Goal: Task Accomplishment & Management: Manage account settings

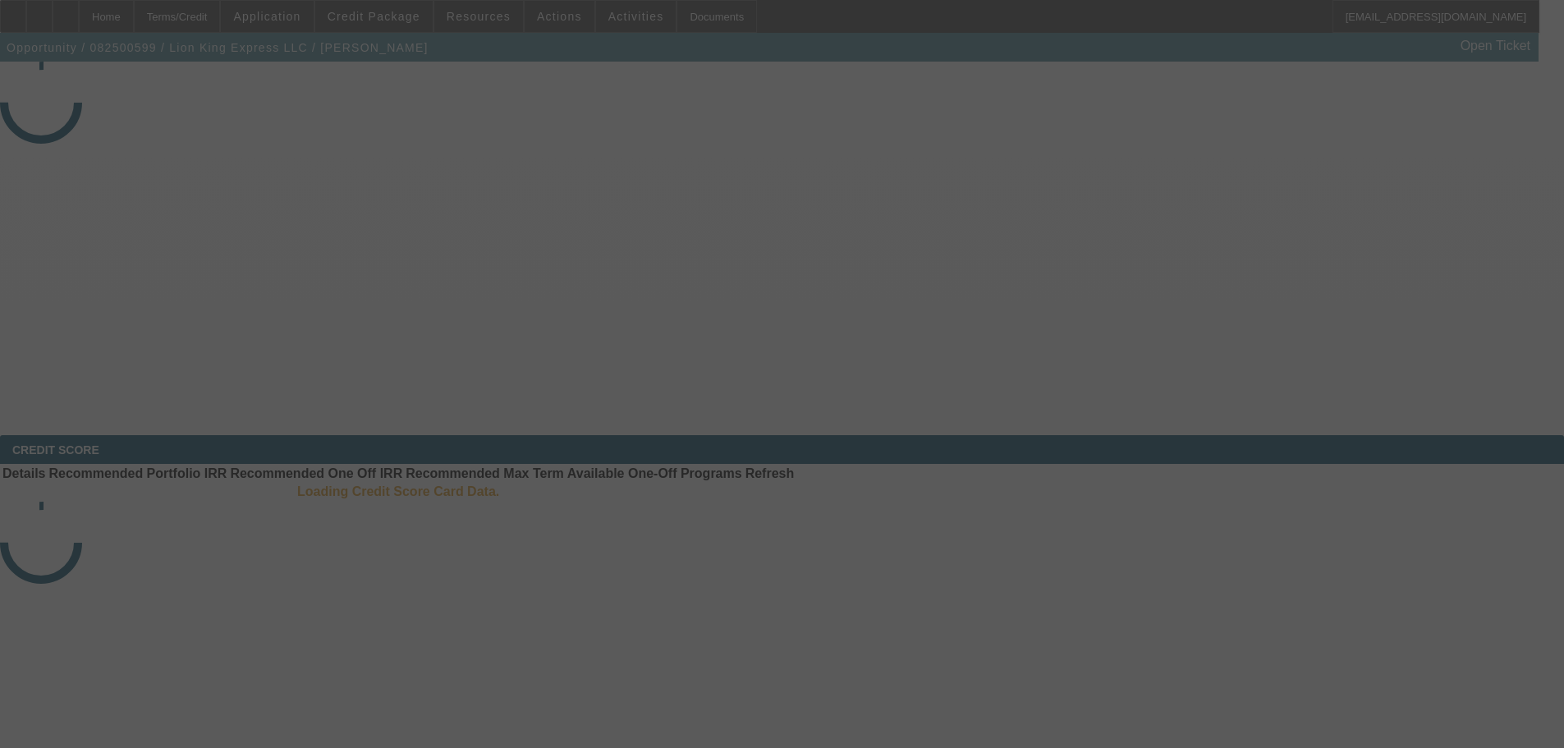
select select "3"
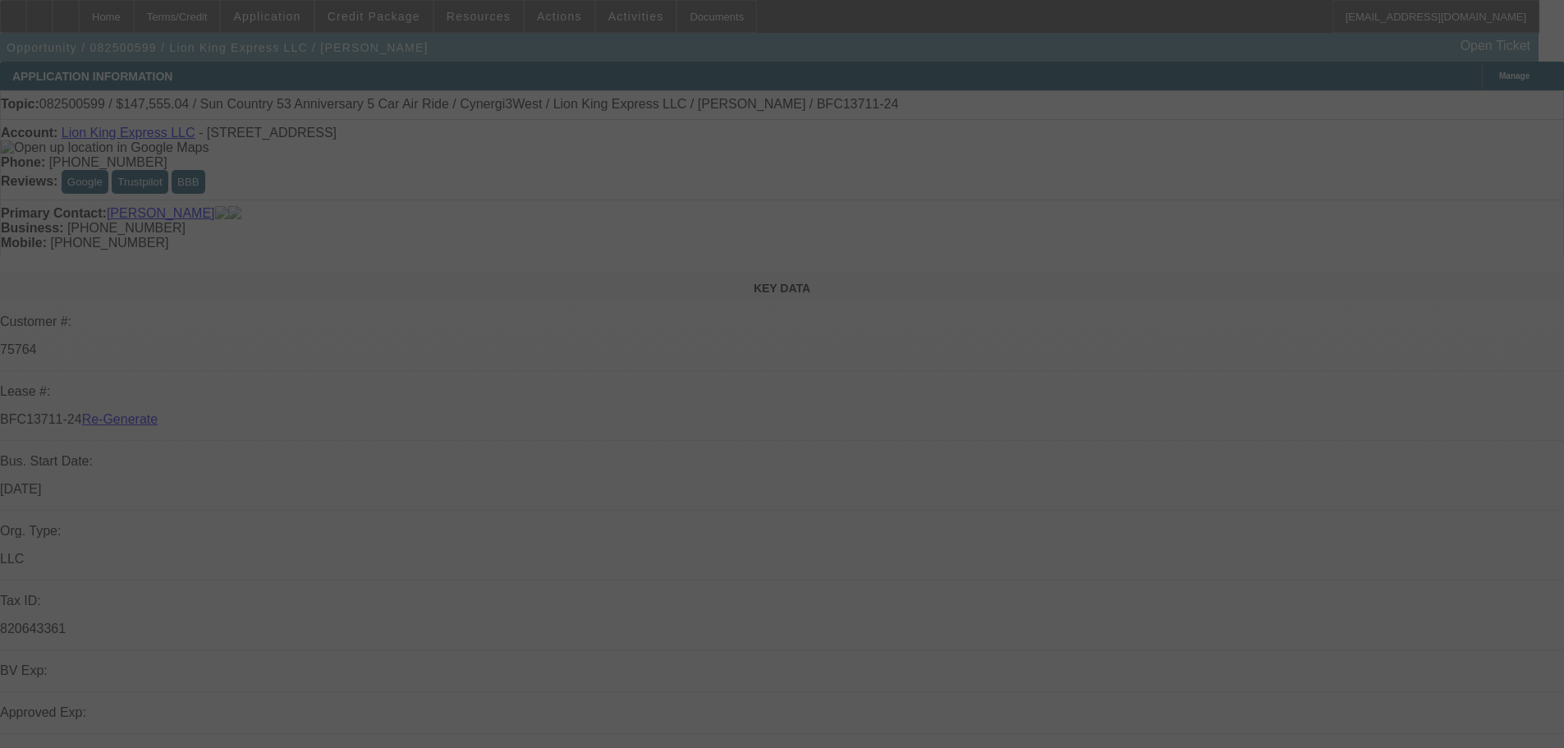
select select "0"
select select "6"
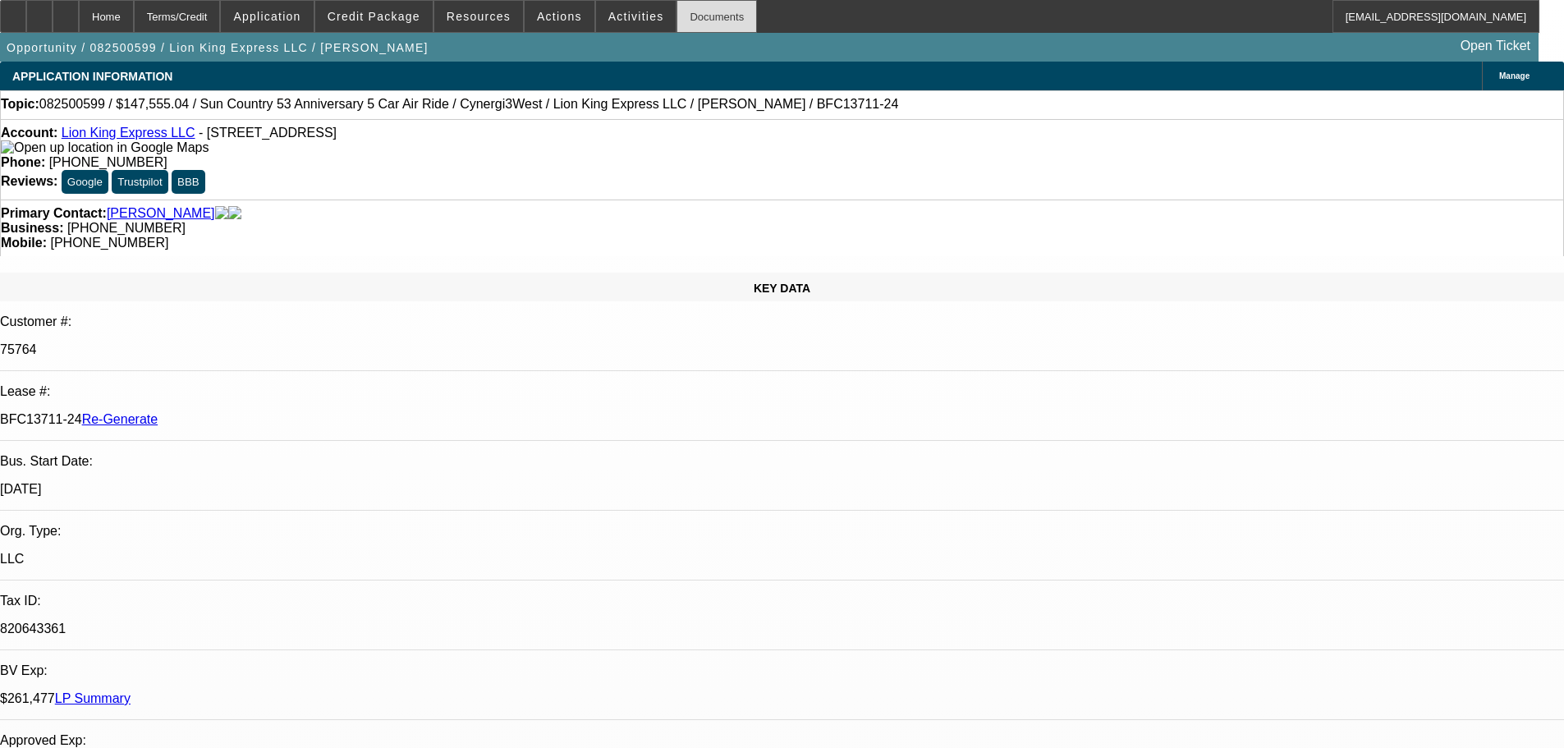
click at [692, 17] on div "Documents" at bounding box center [716, 16] width 80 height 33
drag, startPoint x: 1234, startPoint y: 560, endPoint x: 1183, endPoint y: 560, distance: 51.7
copy p "46,396.56"
click at [570, 15] on span at bounding box center [559, 16] width 70 height 39
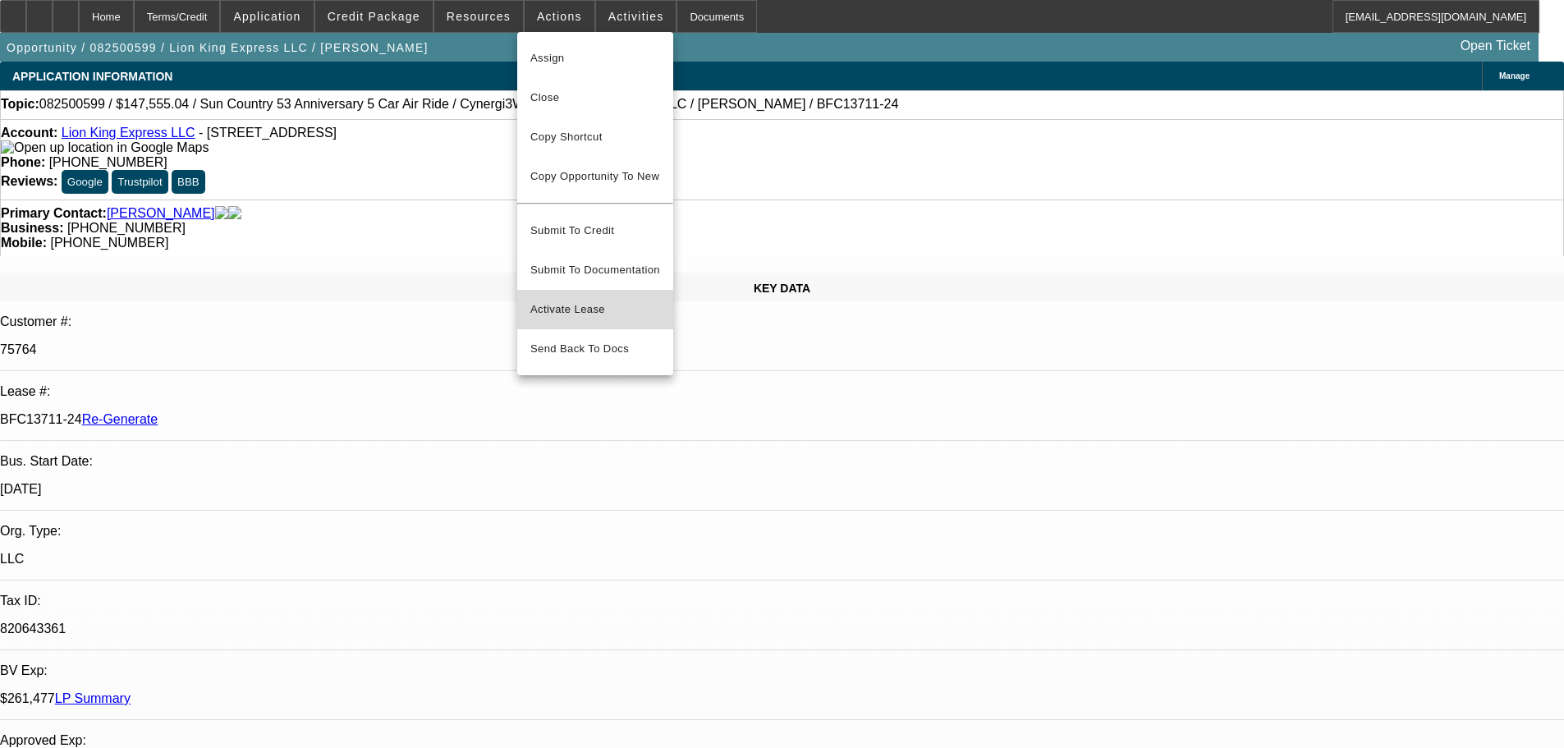
click at [599, 300] on span "Activate Lease" at bounding box center [595, 310] width 130 height 20
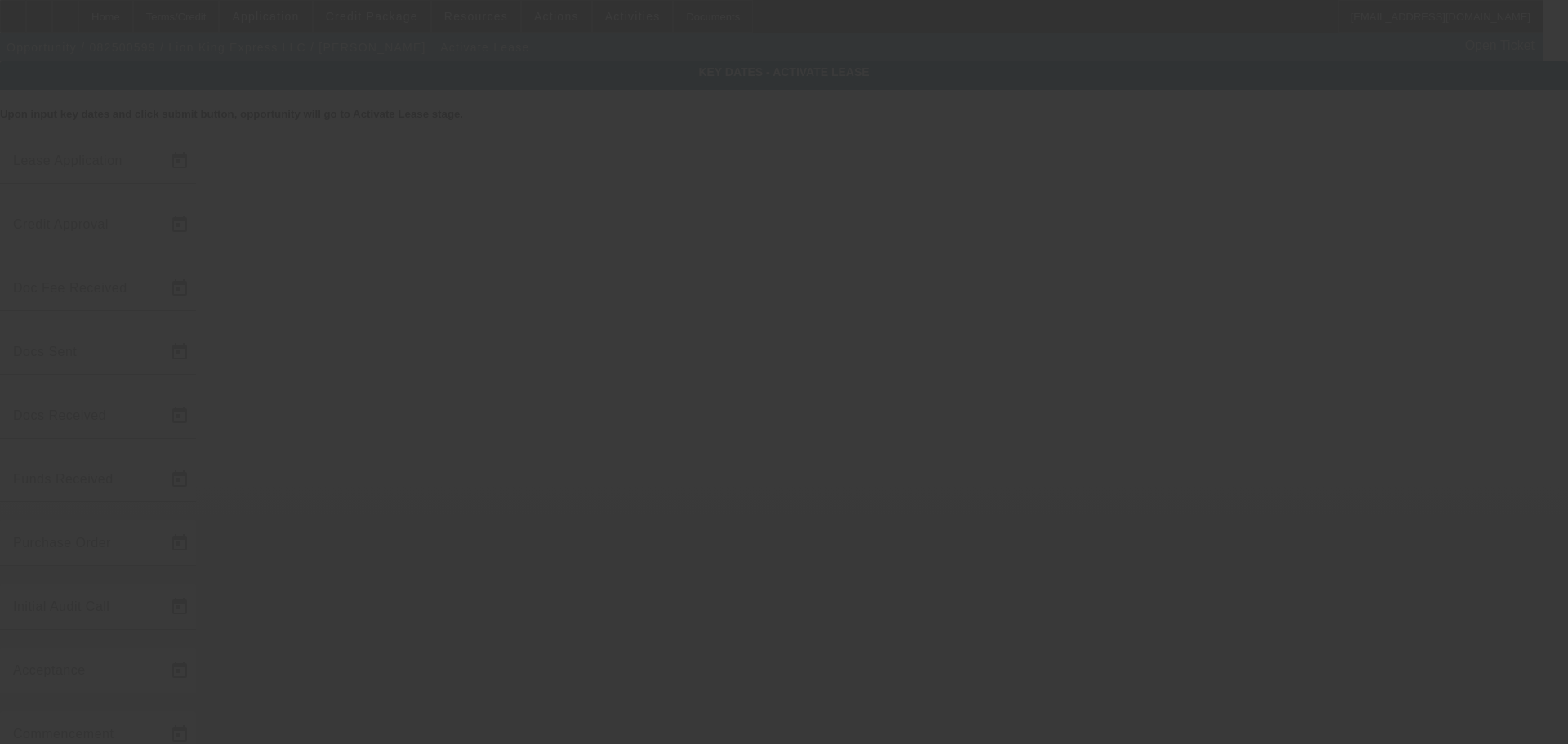
type input "8/21/2025"
type input "8/26/2025"
type input "9/3/2025"
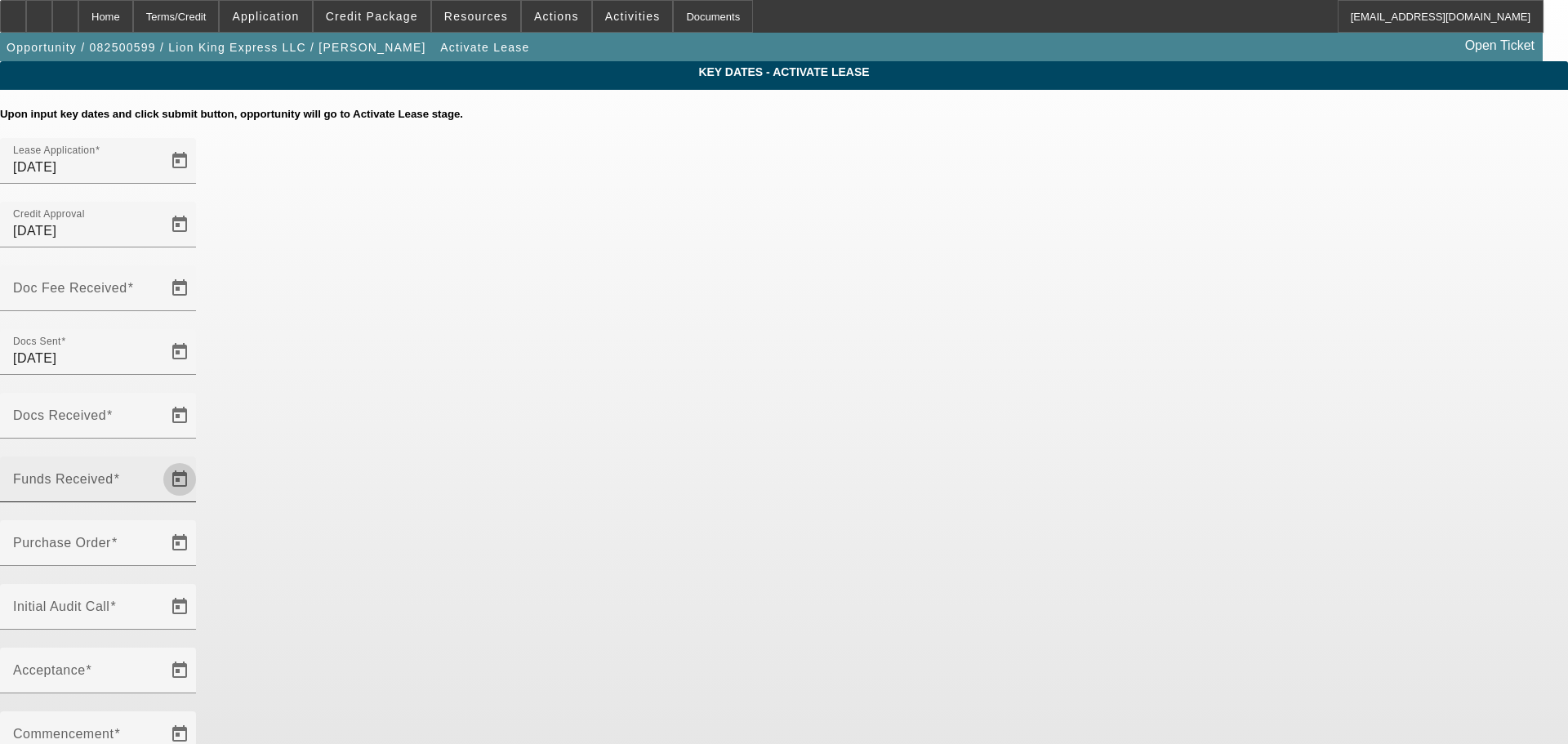
click at [199, 460] on span "Open calendar" at bounding box center [179, 478] width 39 height 39
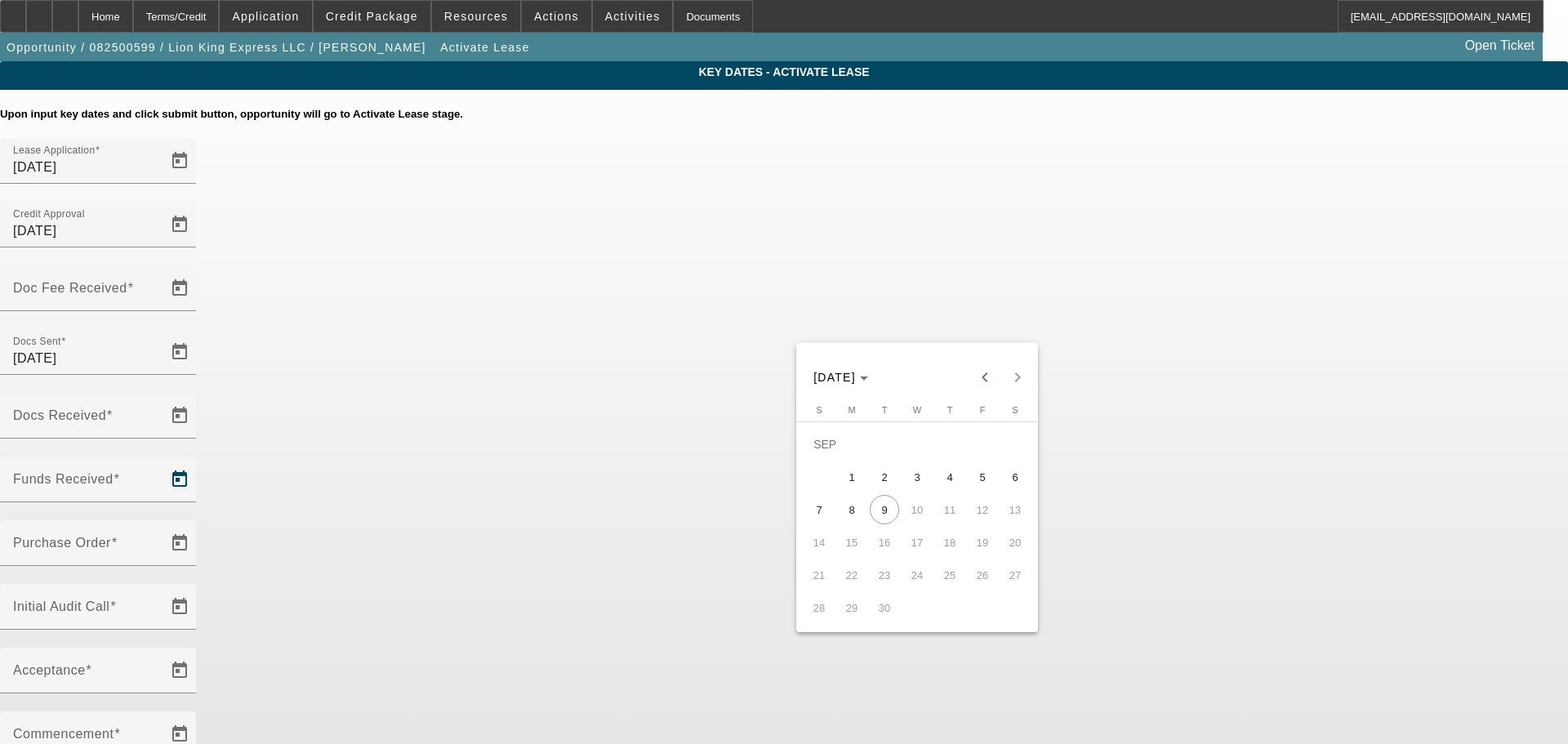
drag, startPoint x: 239, startPoint y: 21, endPoint x: 234, endPoint y: 90, distance: 69.2
click at [234, 90] on div at bounding box center [784, 372] width 1568 height 744
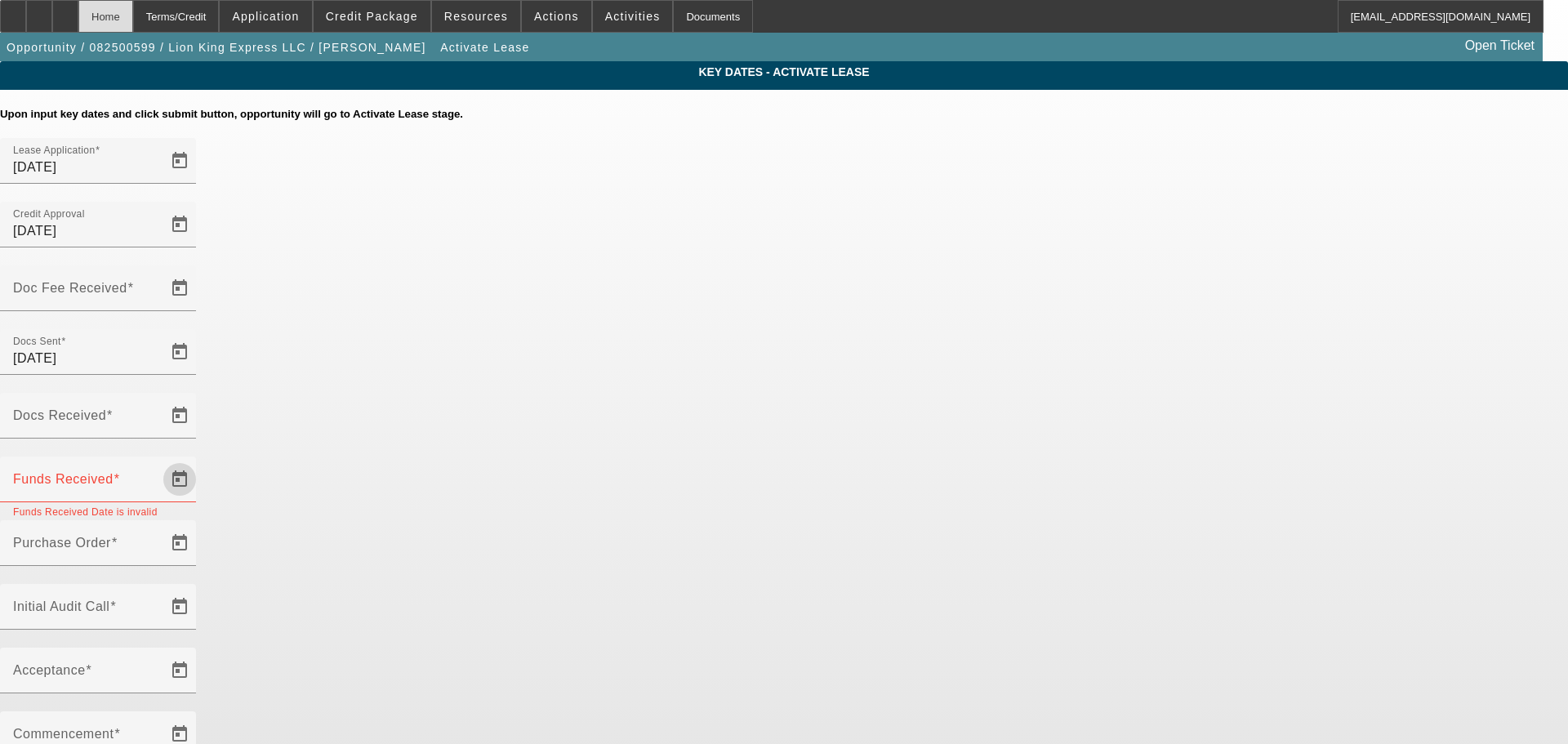
click at [133, 5] on div "Home" at bounding box center [105, 16] width 55 height 33
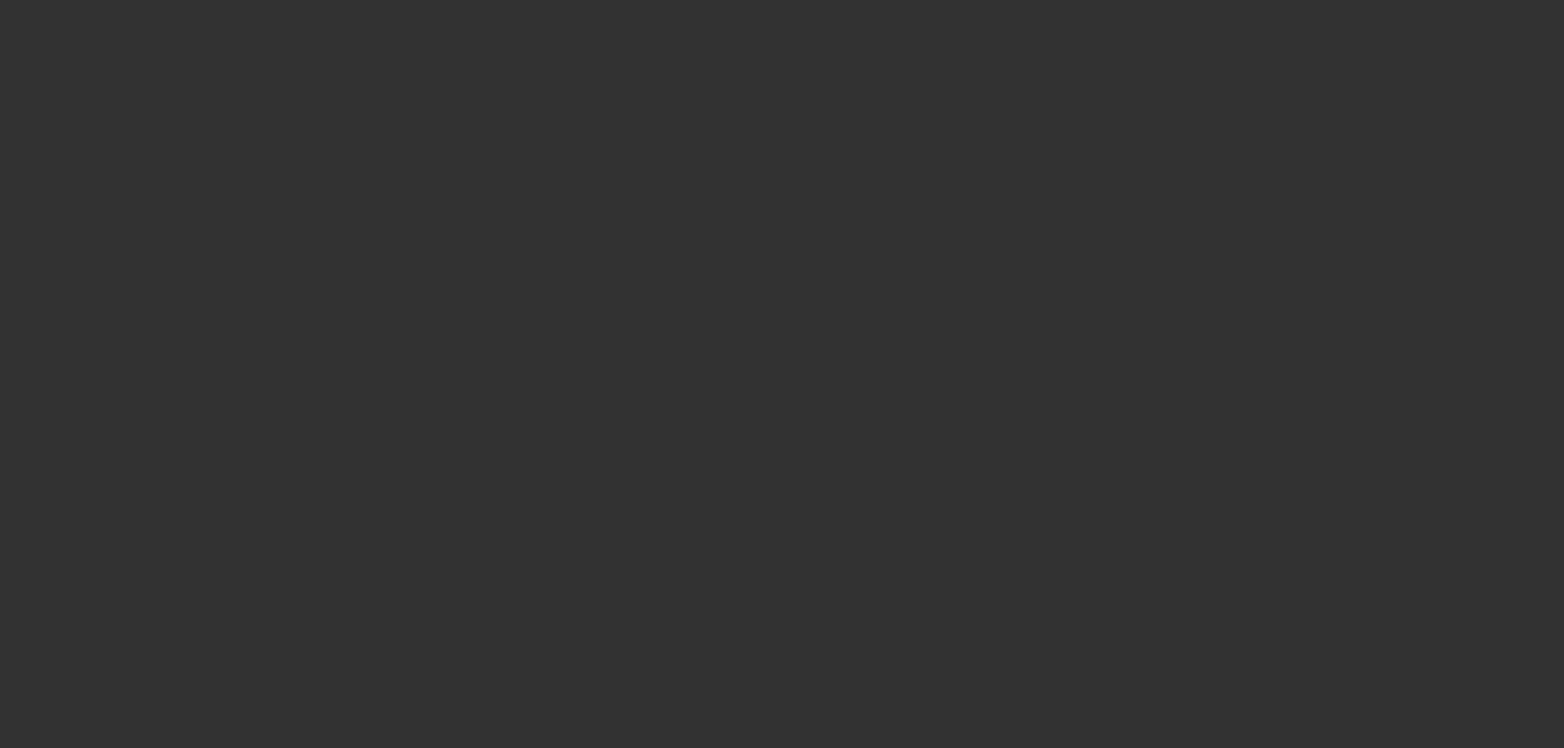
select select "3"
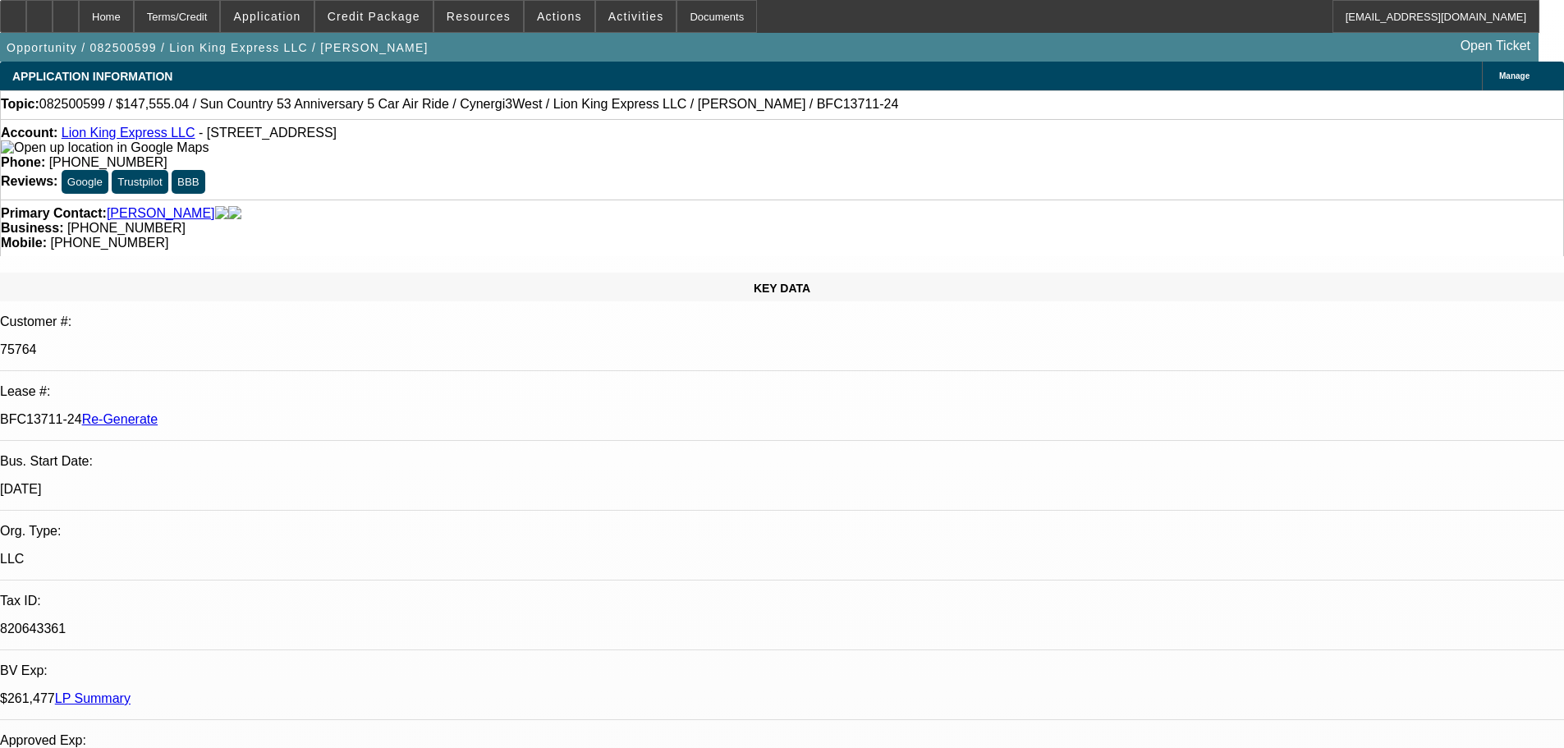
select select "0"
select select "6"
click at [561, 16] on span "Actions" at bounding box center [559, 16] width 45 height 13
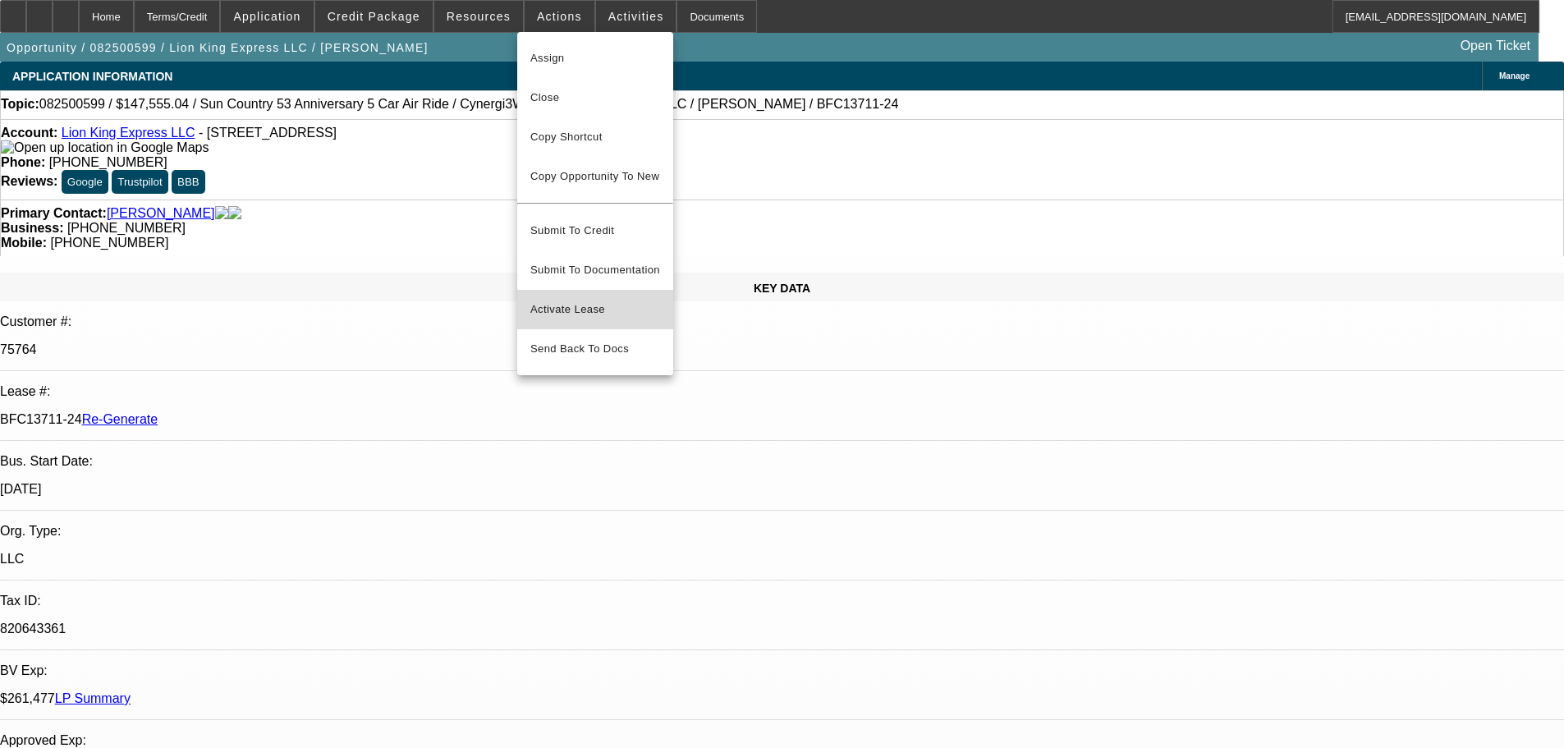
click at [568, 300] on span "Activate Lease" at bounding box center [595, 310] width 130 height 20
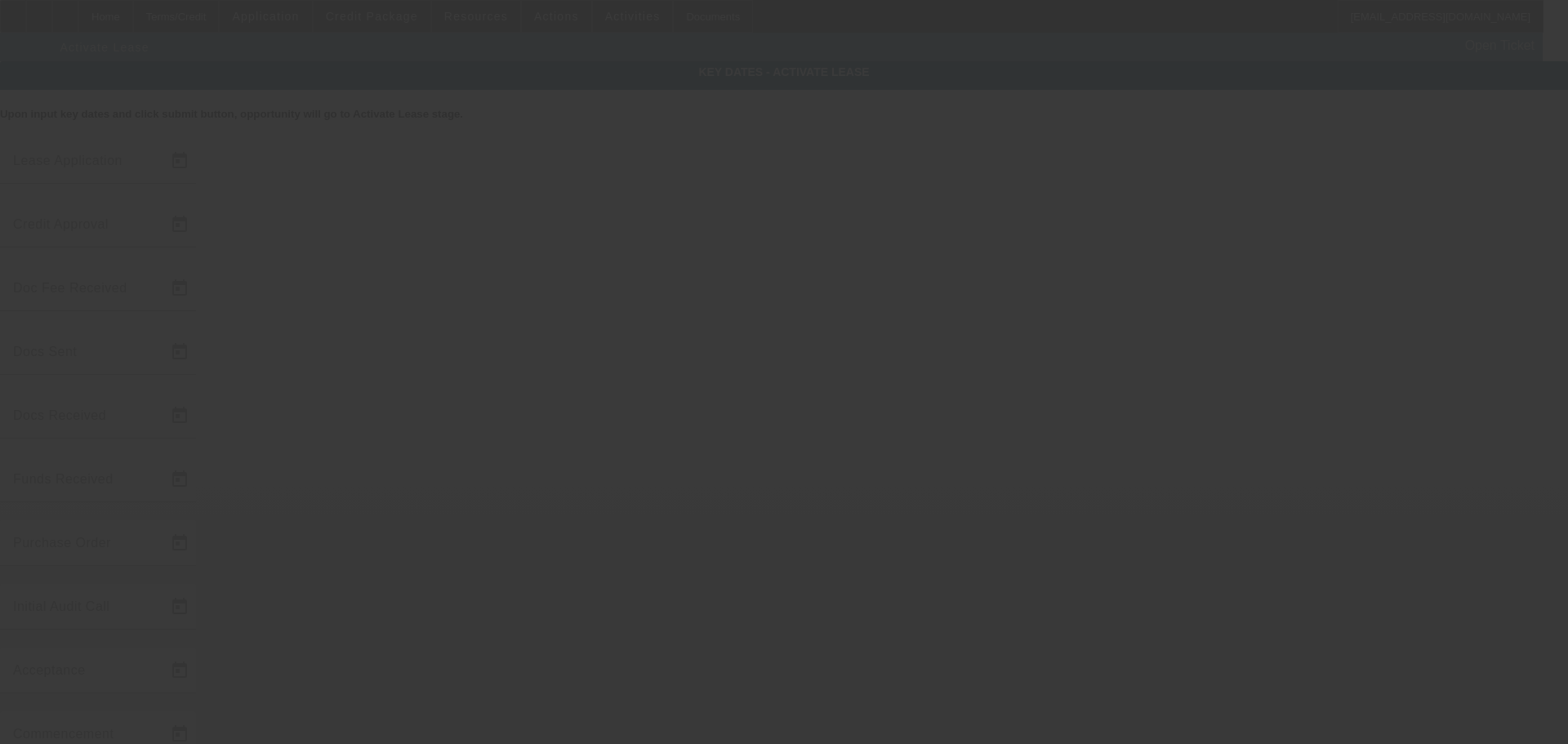
type input "8/21/2025"
type input "8/26/2025"
type input "9/3/2025"
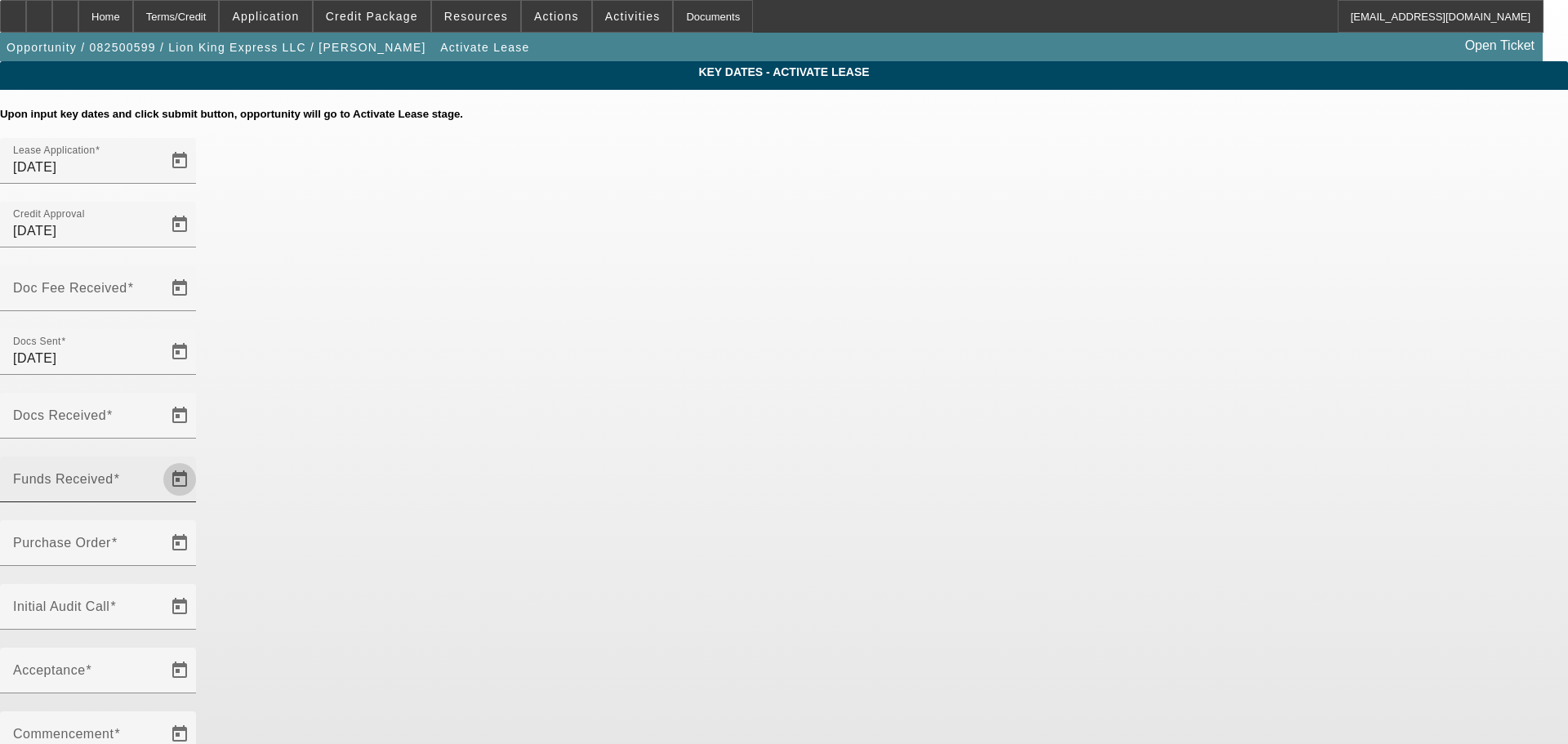
click at [199, 460] on span "Open calendar" at bounding box center [179, 478] width 39 height 39
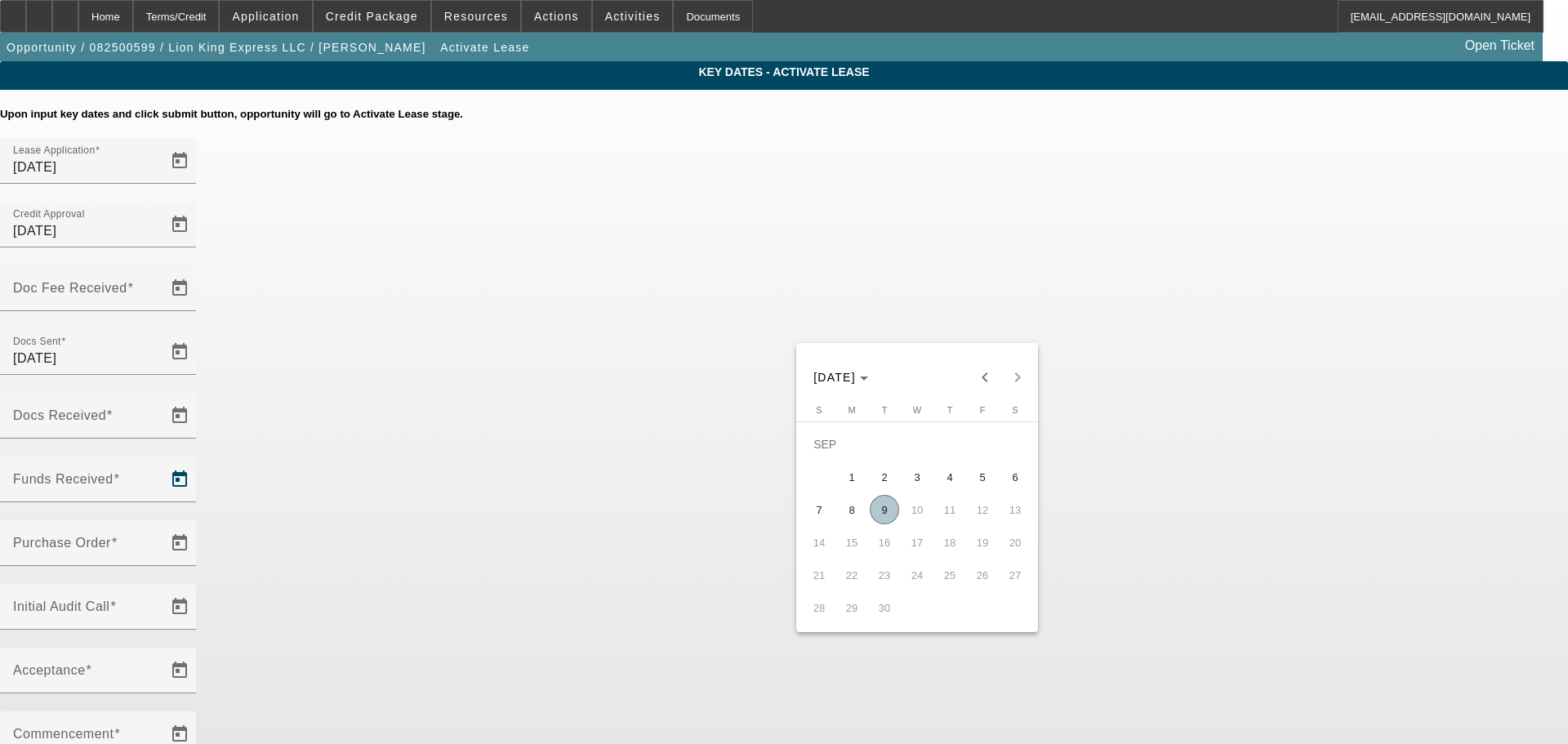
click at [955, 481] on span "4" at bounding box center [950, 477] width 30 height 30
type input "9/4/2025"
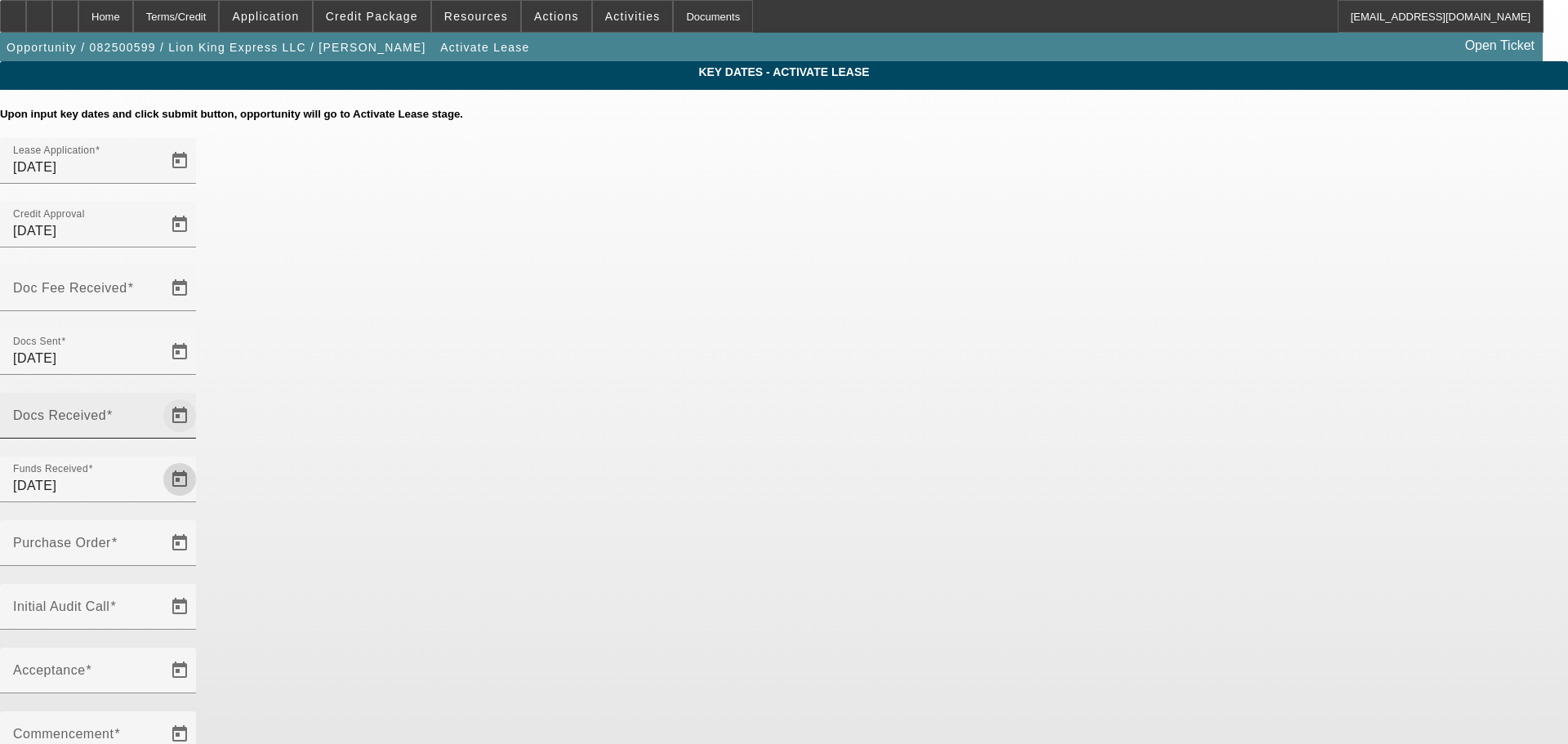
click at [199, 396] on span "Open calendar" at bounding box center [179, 415] width 39 height 39
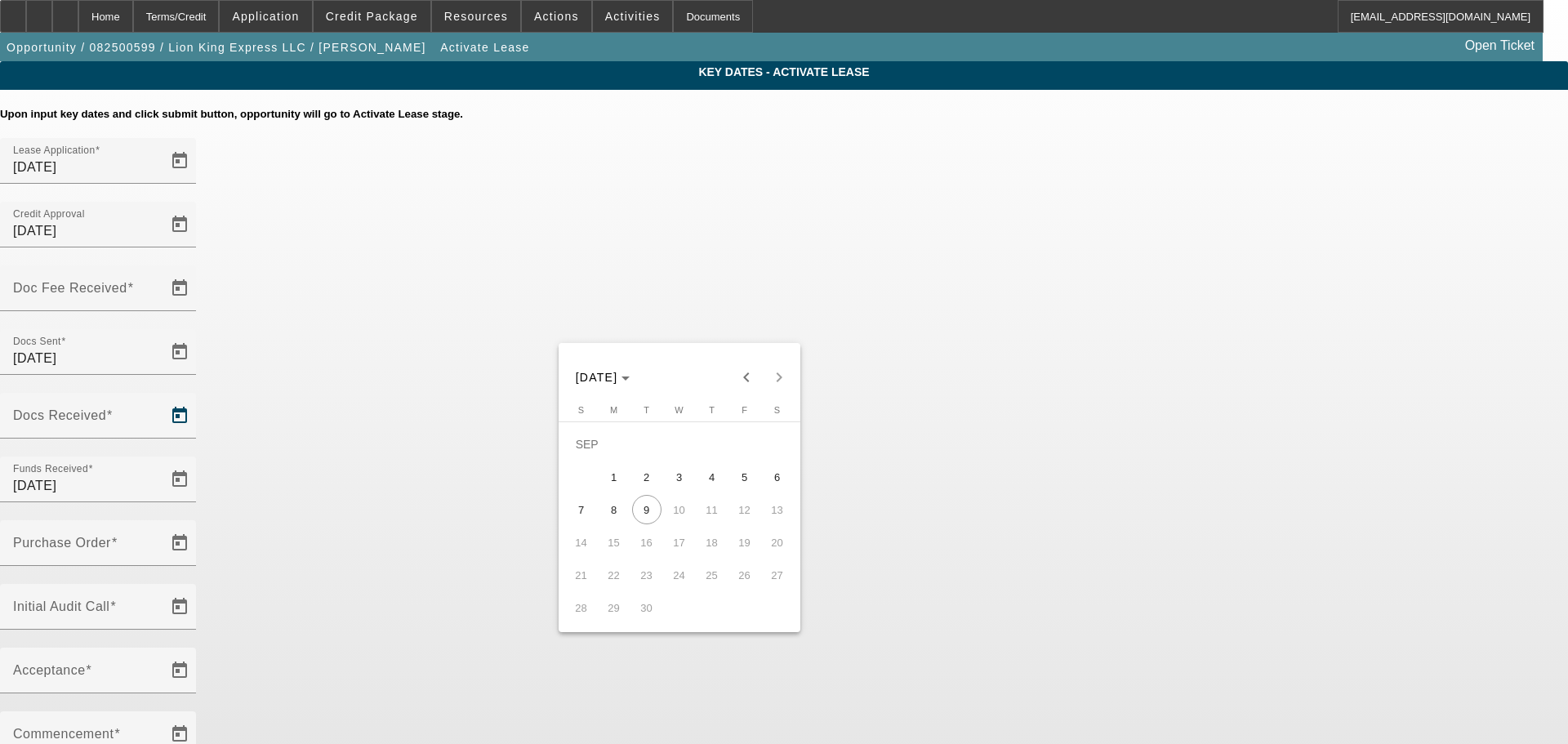
drag, startPoint x: 682, startPoint y: 480, endPoint x: 776, endPoint y: 445, distance: 100.3
click at [681, 479] on span "3" at bounding box center [680, 477] width 30 height 30
type input "9/3/2025"
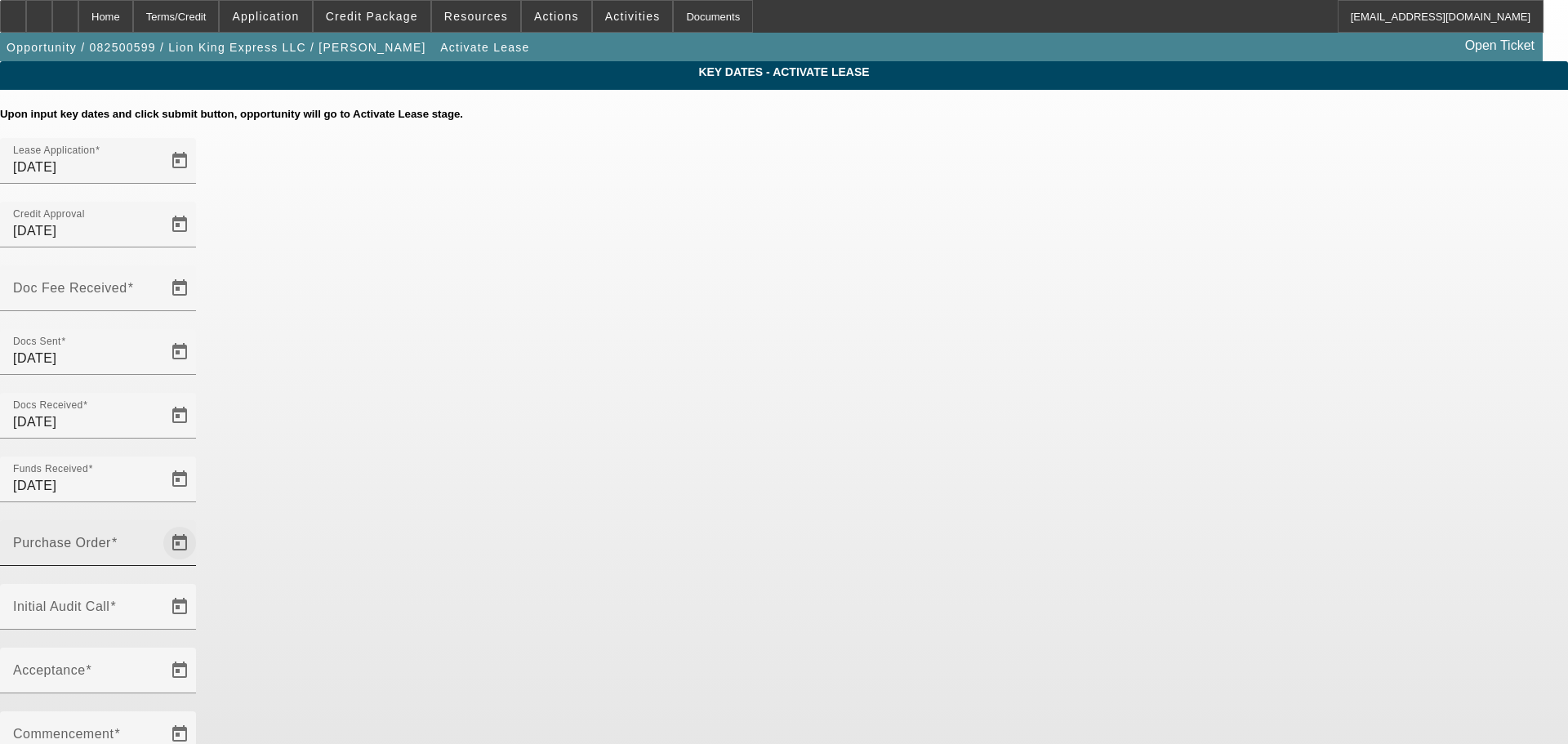
click at [199, 523] on span "Open calendar" at bounding box center [179, 542] width 39 height 39
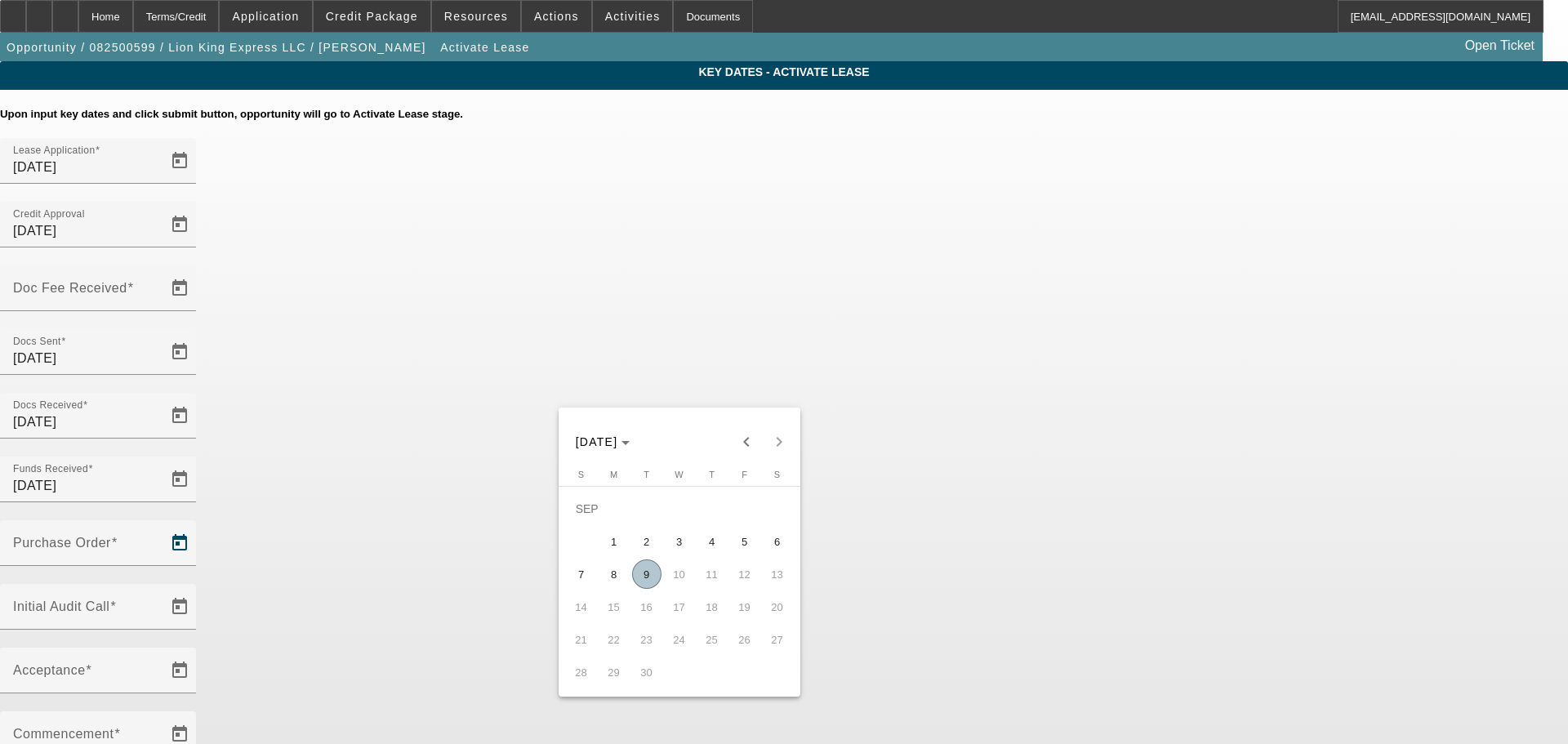
click at [650, 587] on span "9" at bounding box center [647, 574] width 30 height 30
type input "9/9/2025"
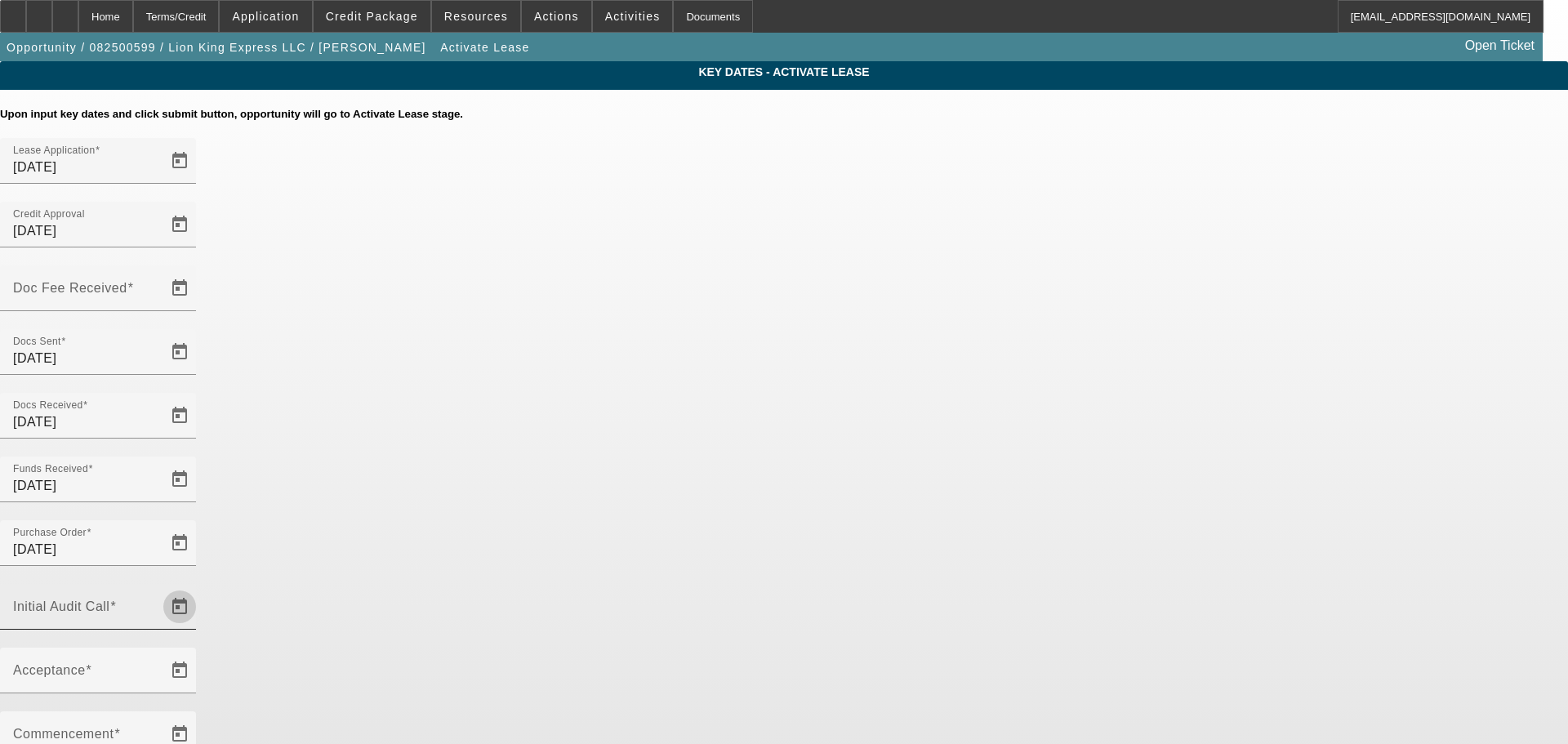
click at [199, 587] on span "Open calendar" at bounding box center [179, 606] width 39 height 39
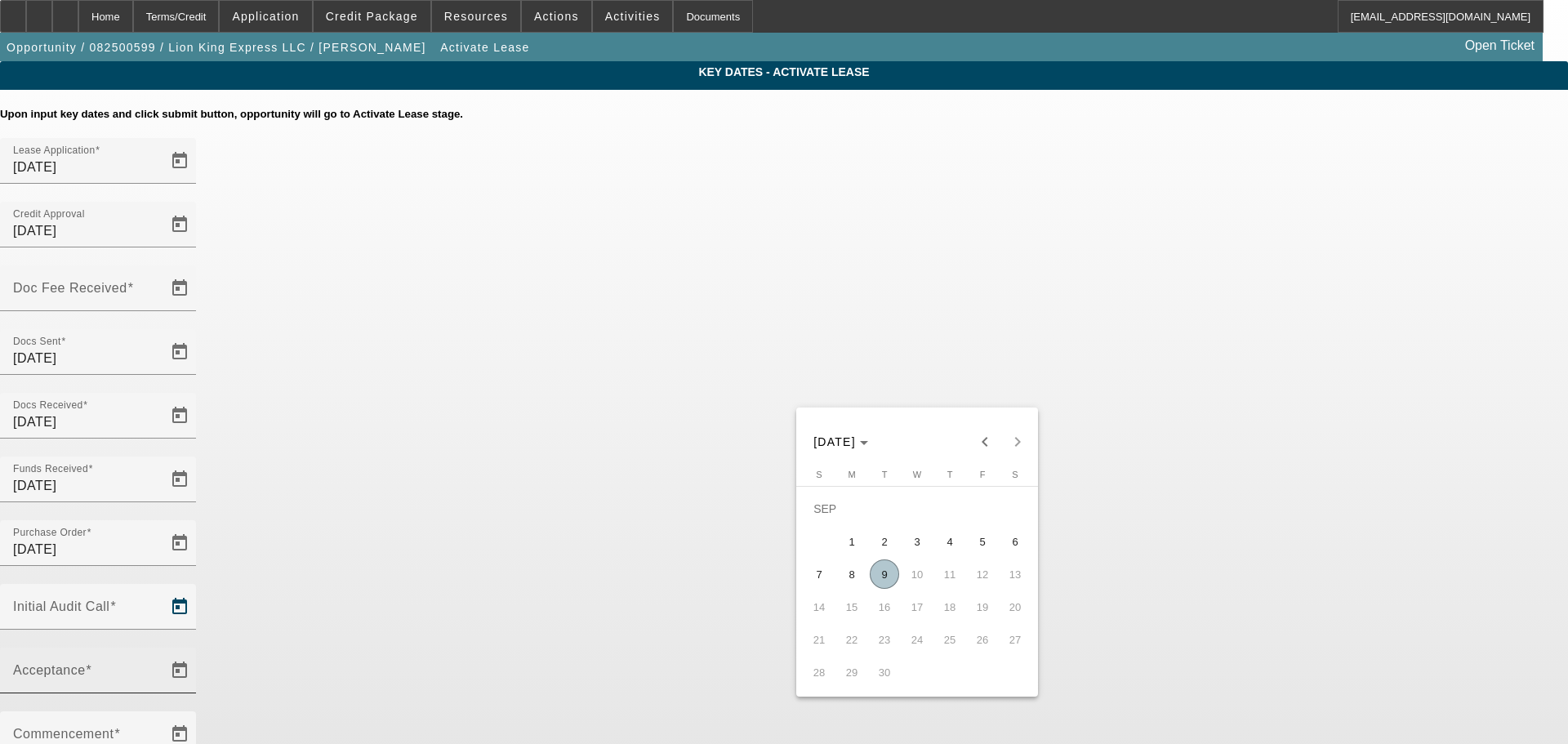
drag, startPoint x: 887, startPoint y: 584, endPoint x: 723, endPoint y: 443, distance: 216.3
click at [882, 581] on span "9" at bounding box center [884, 574] width 30 height 30
type input "9/9/2025"
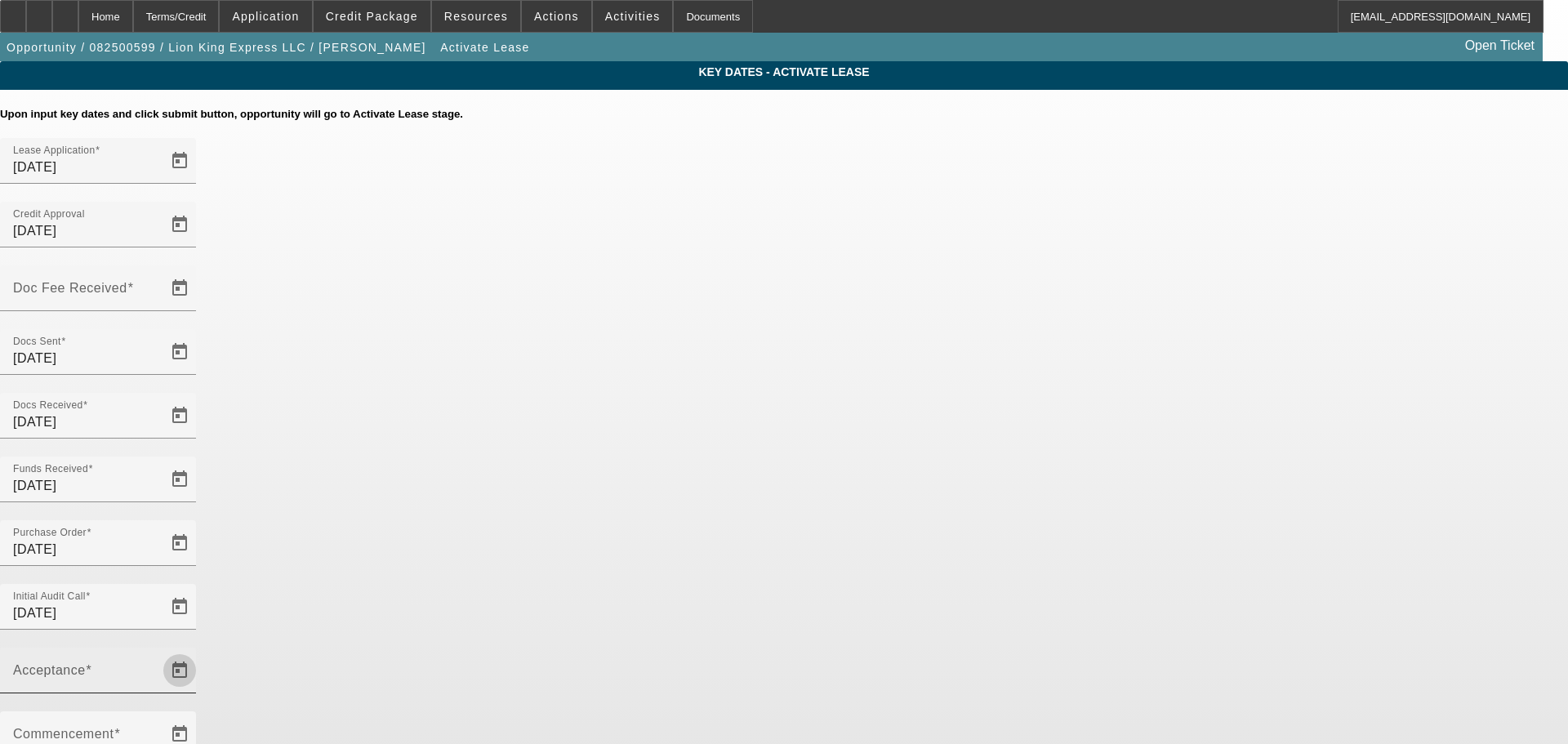
click at [199, 651] on span "Open calendar" at bounding box center [179, 669] width 39 height 39
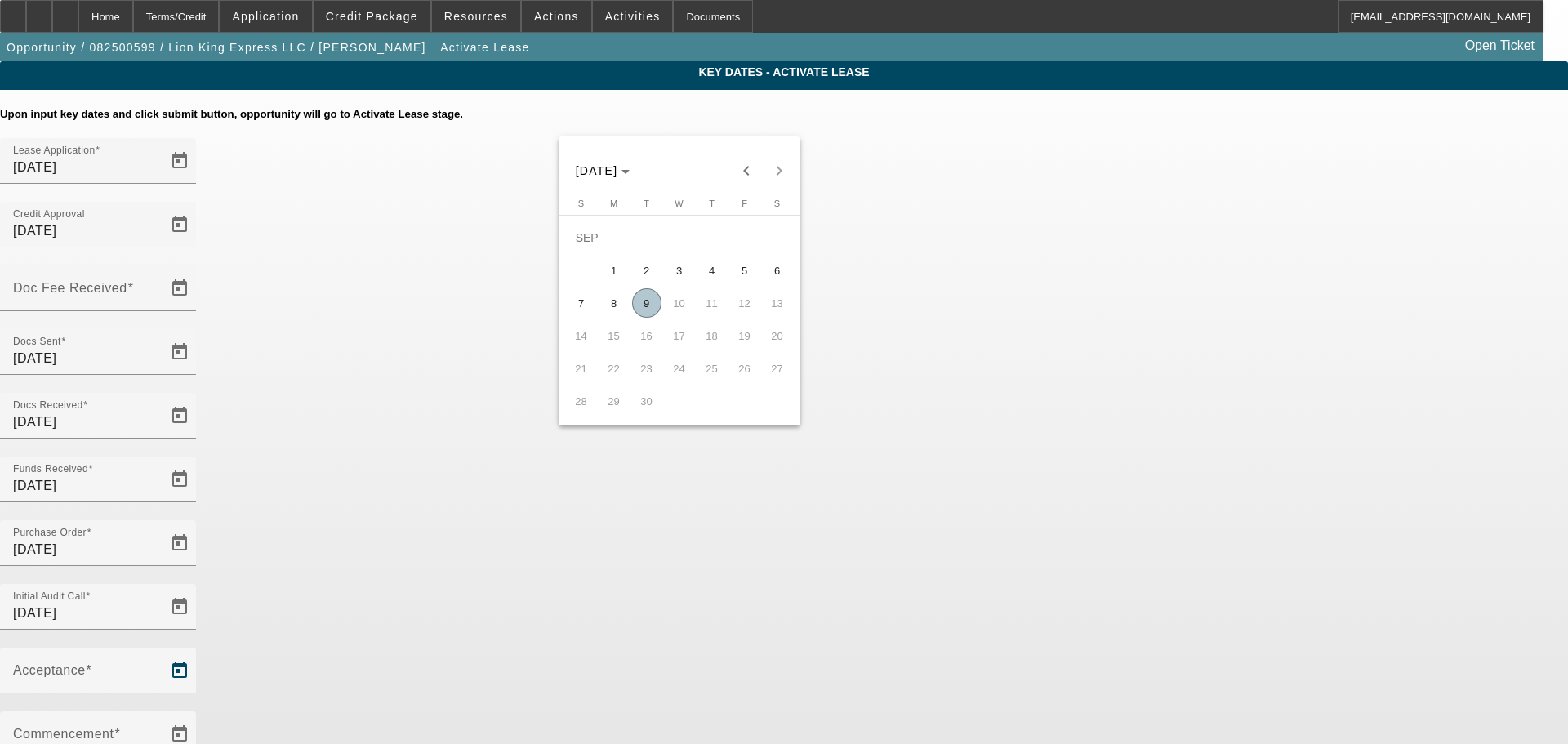
click at [650, 316] on span "9" at bounding box center [647, 303] width 30 height 30
type input "9/9/2025"
type input "10/1/2025"
type input "11/1/2025"
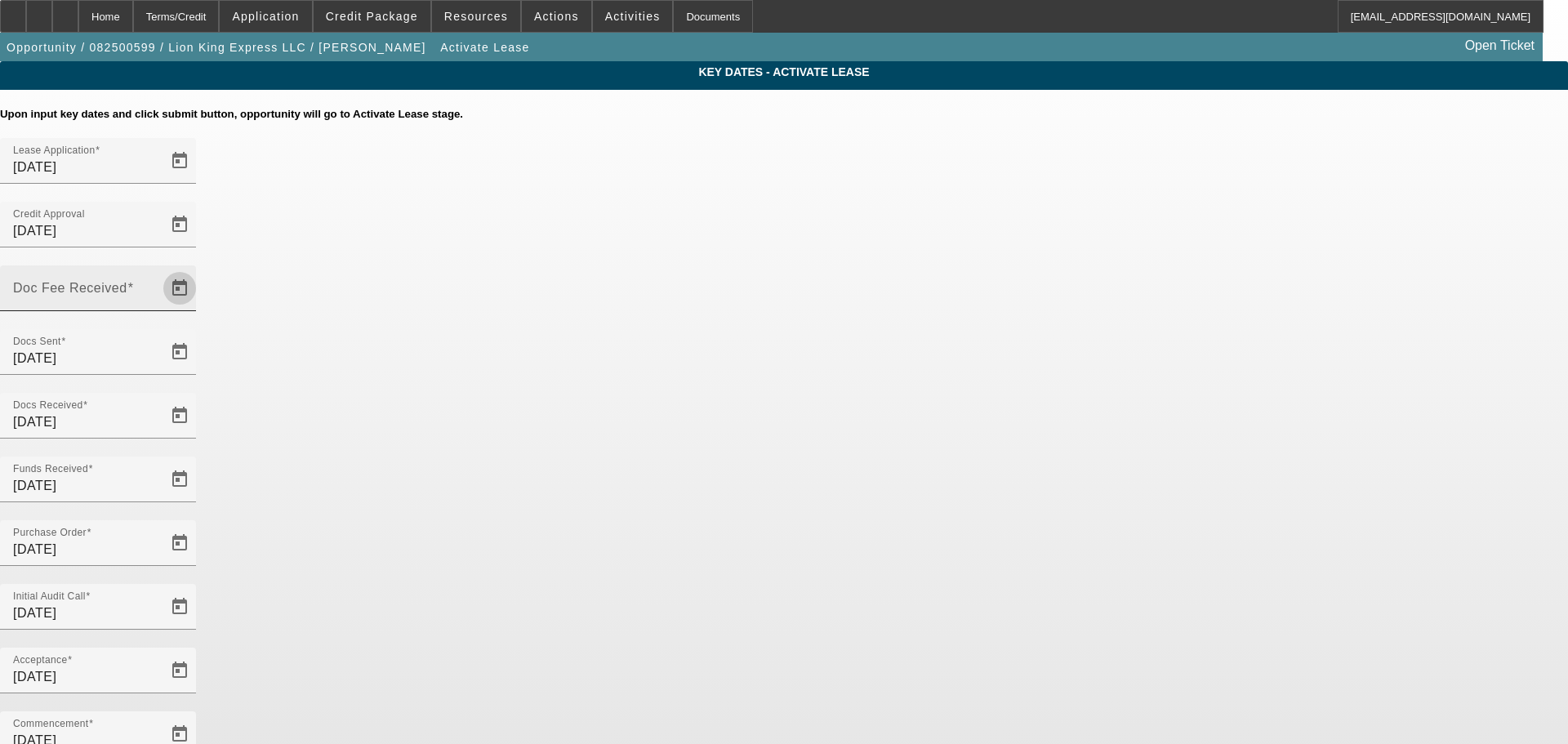
click at [199, 269] on span "Open calendar" at bounding box center [179, 287] width 39 height 39
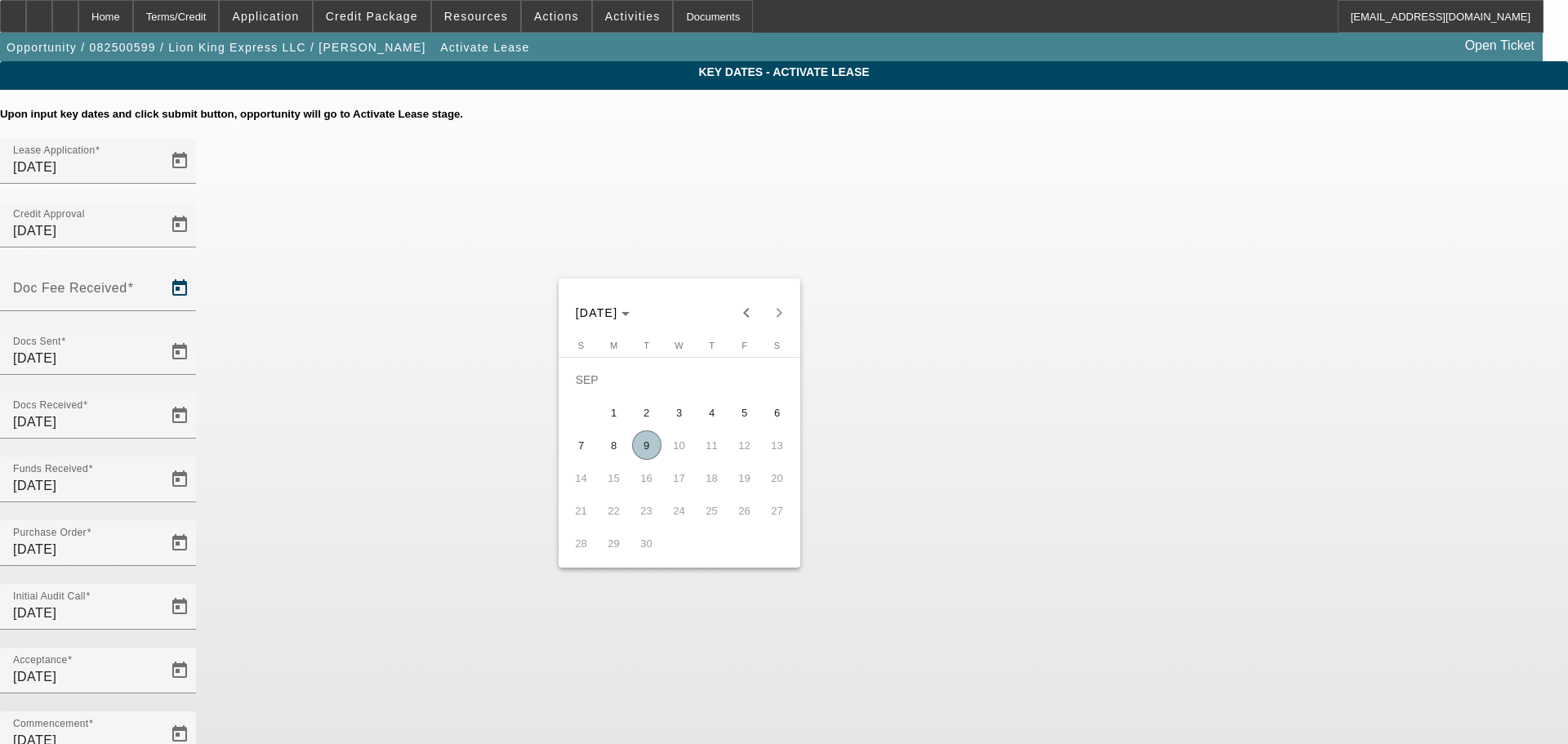
click at [677, 411] on span "3" at bounding box center [680, 413] width 30 height 30
type input "9/3/2025"
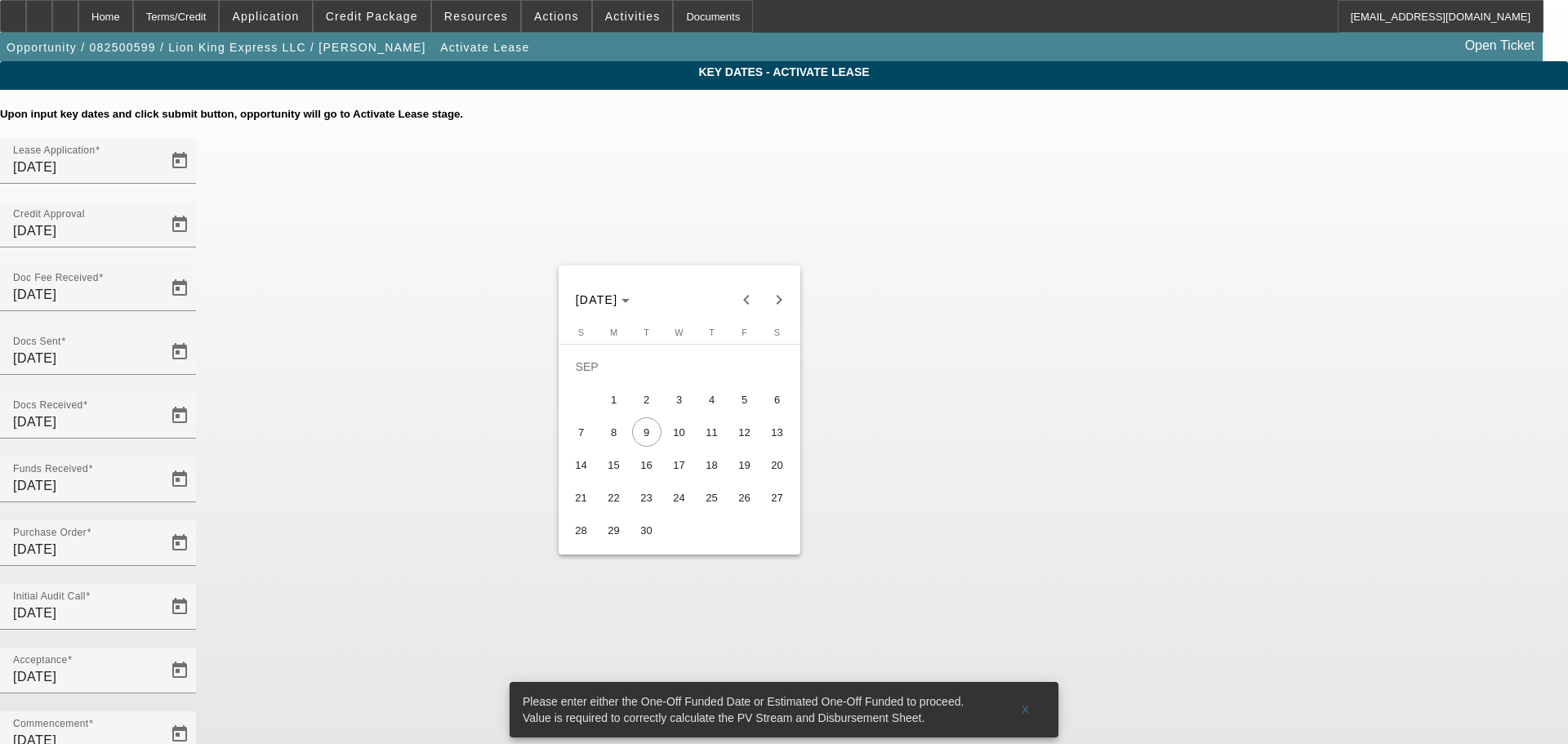
click at [743, 445] on span "12" at bounding box center [745, 432] width 30 height 30
type input "9/12/2025"
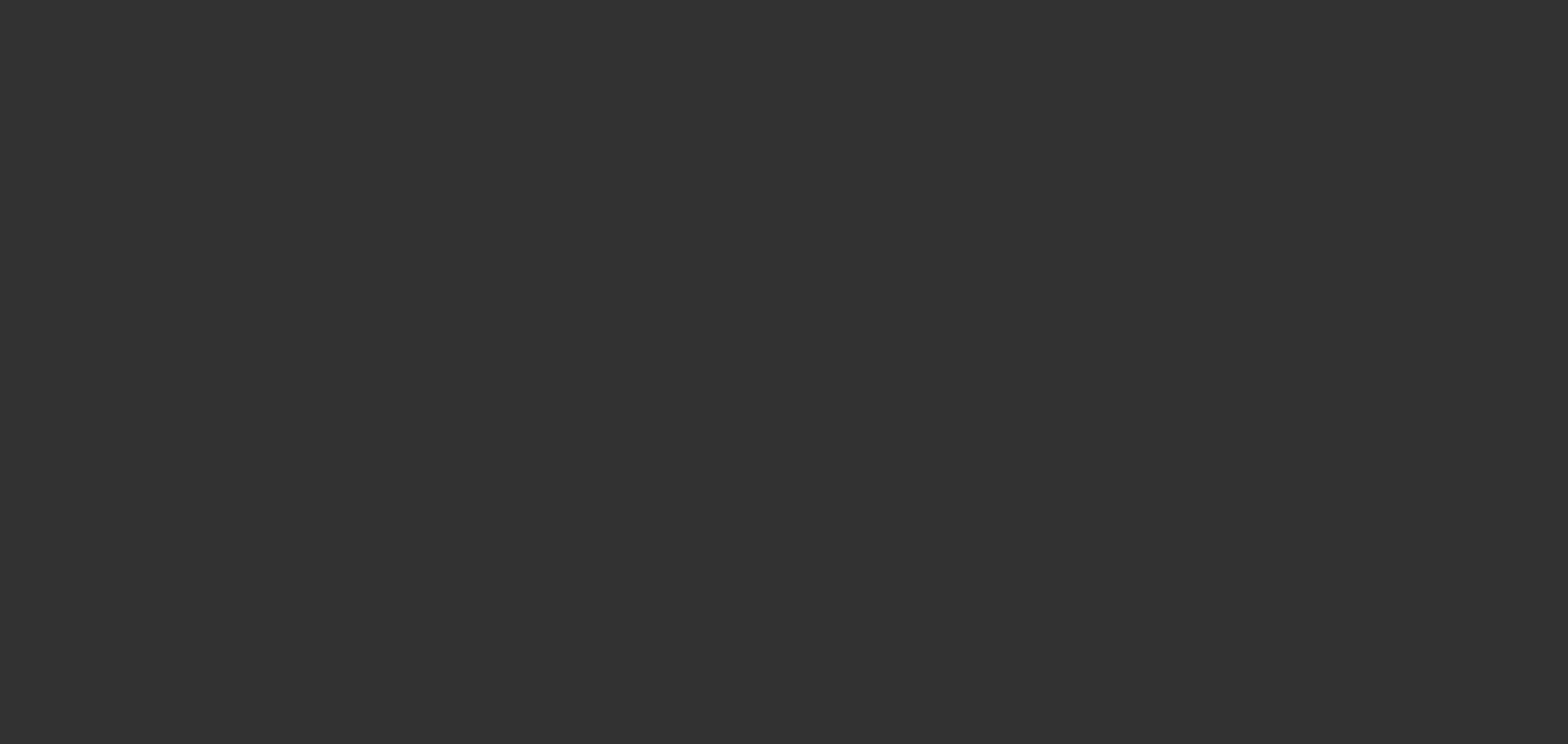
select select "4"
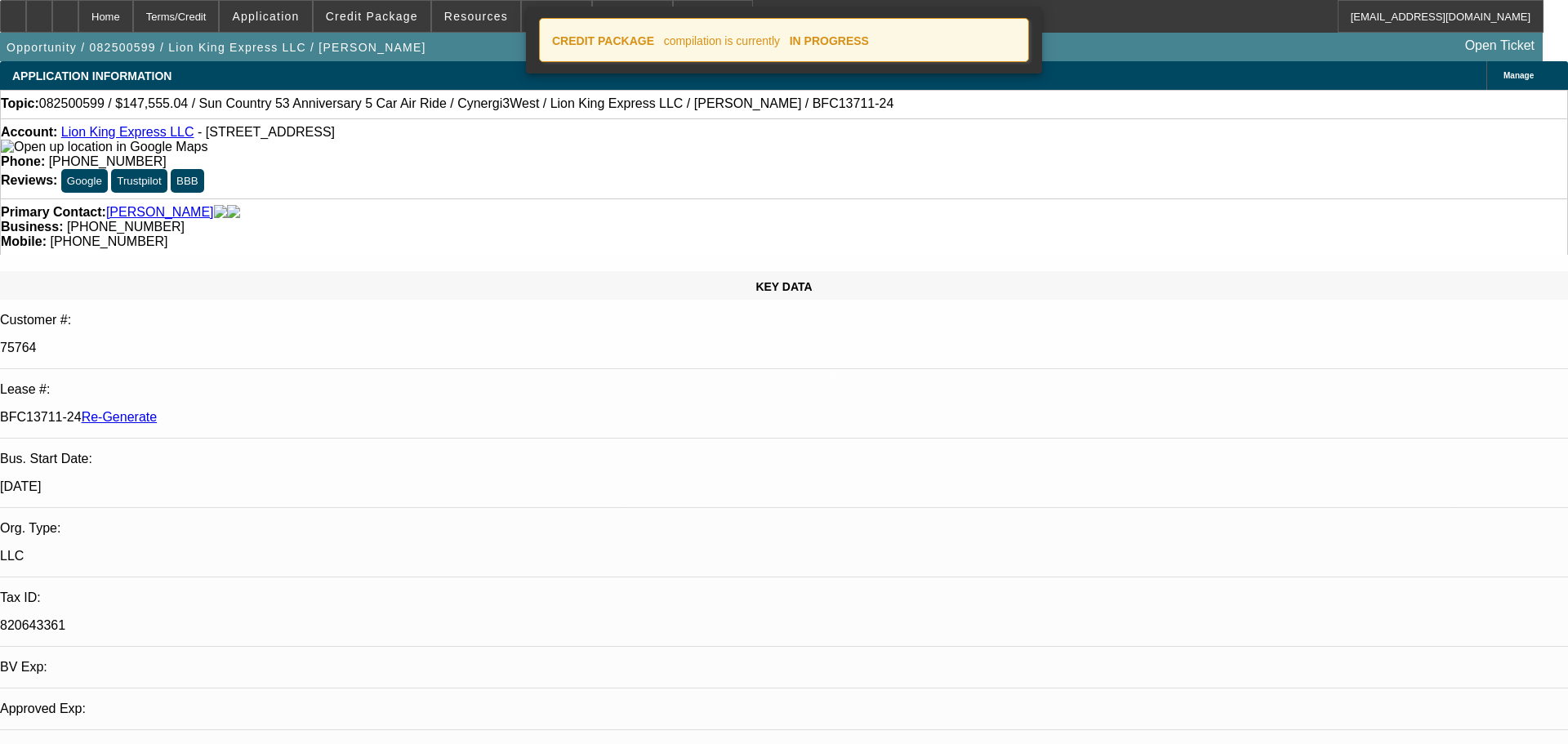
select select "0"
select select "6"
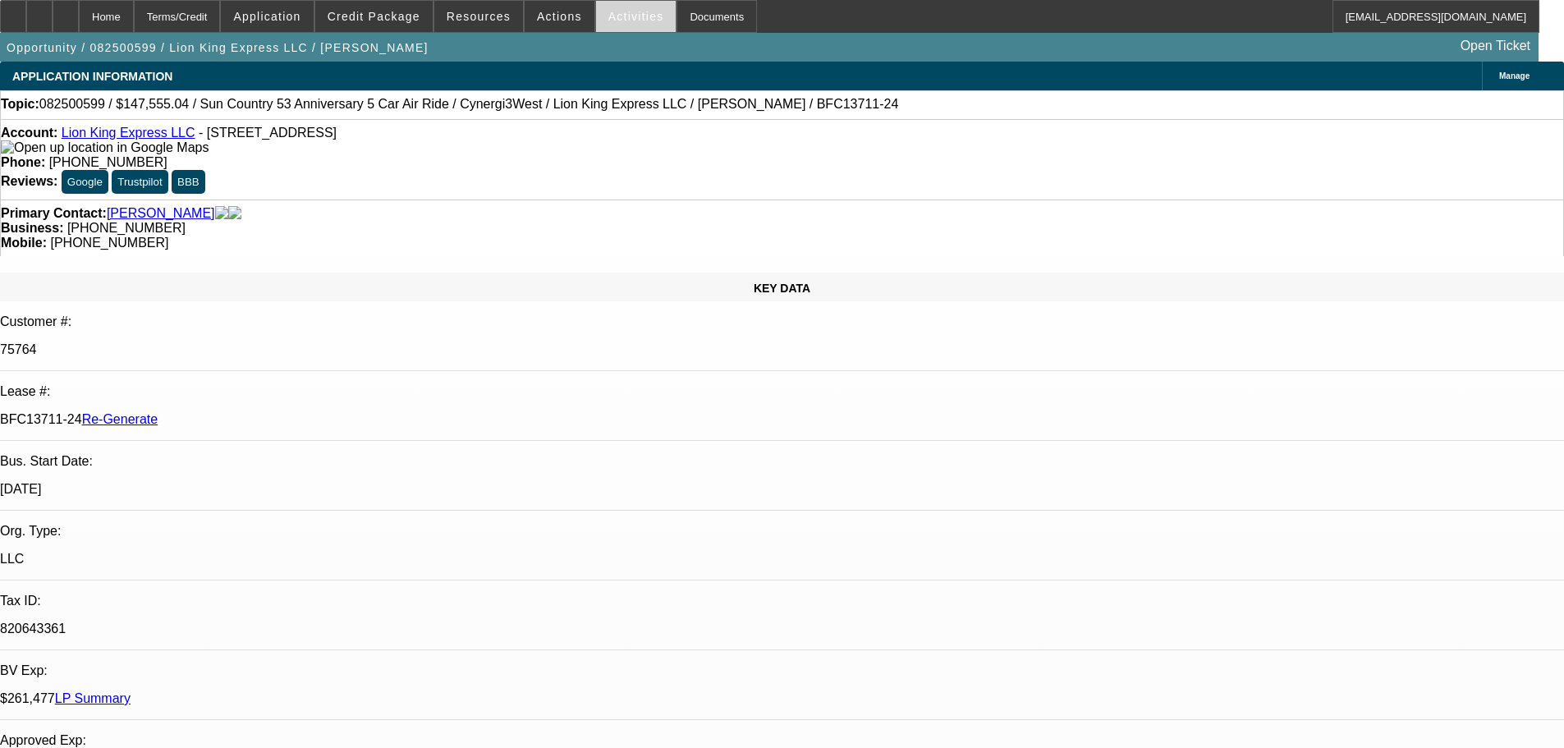
click at [608, 17] on span "Activities" at bounding box center [636, 16] width 56 height 13
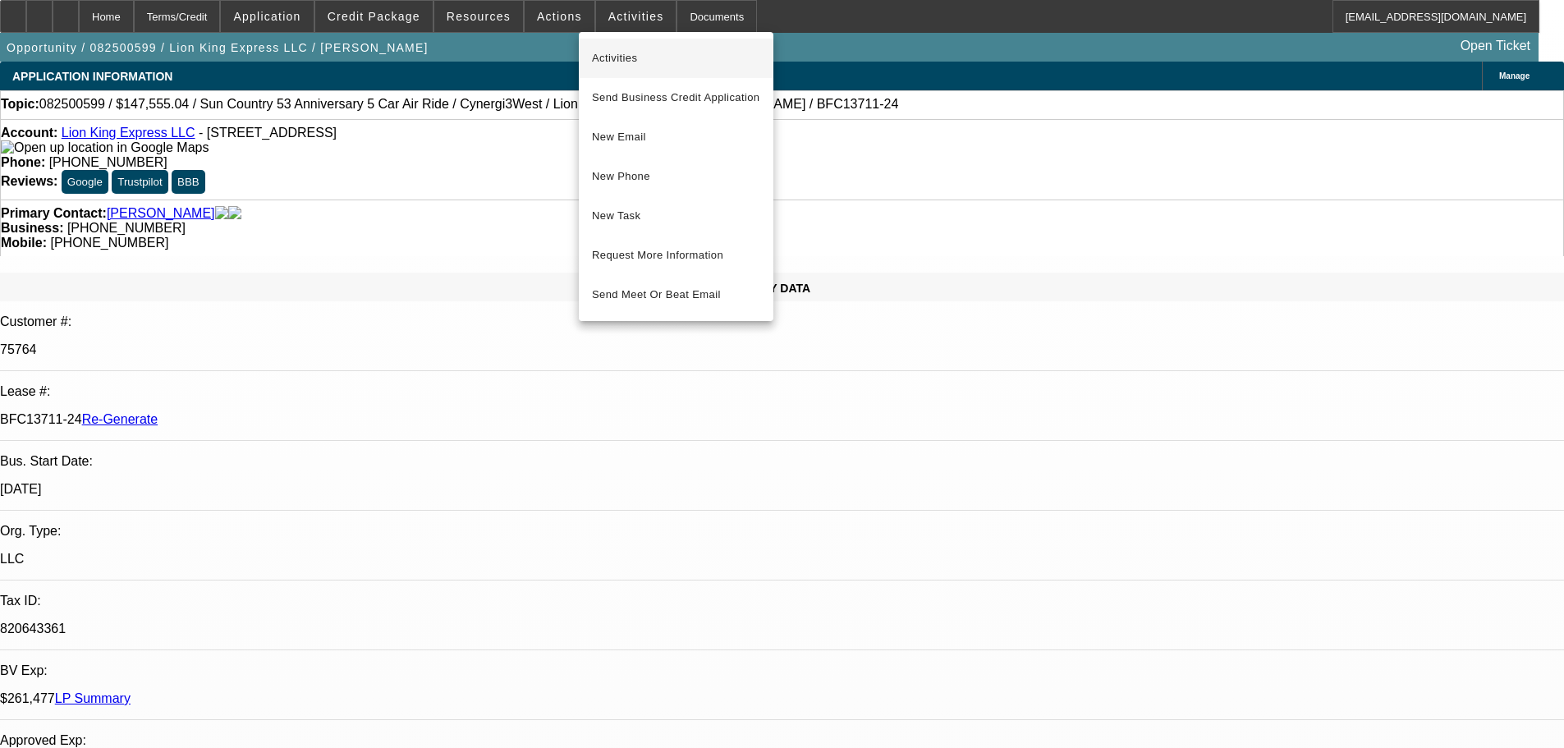
click at [614, 47] on button "Activities" at bounding box center [676, 58] width 195 height 39
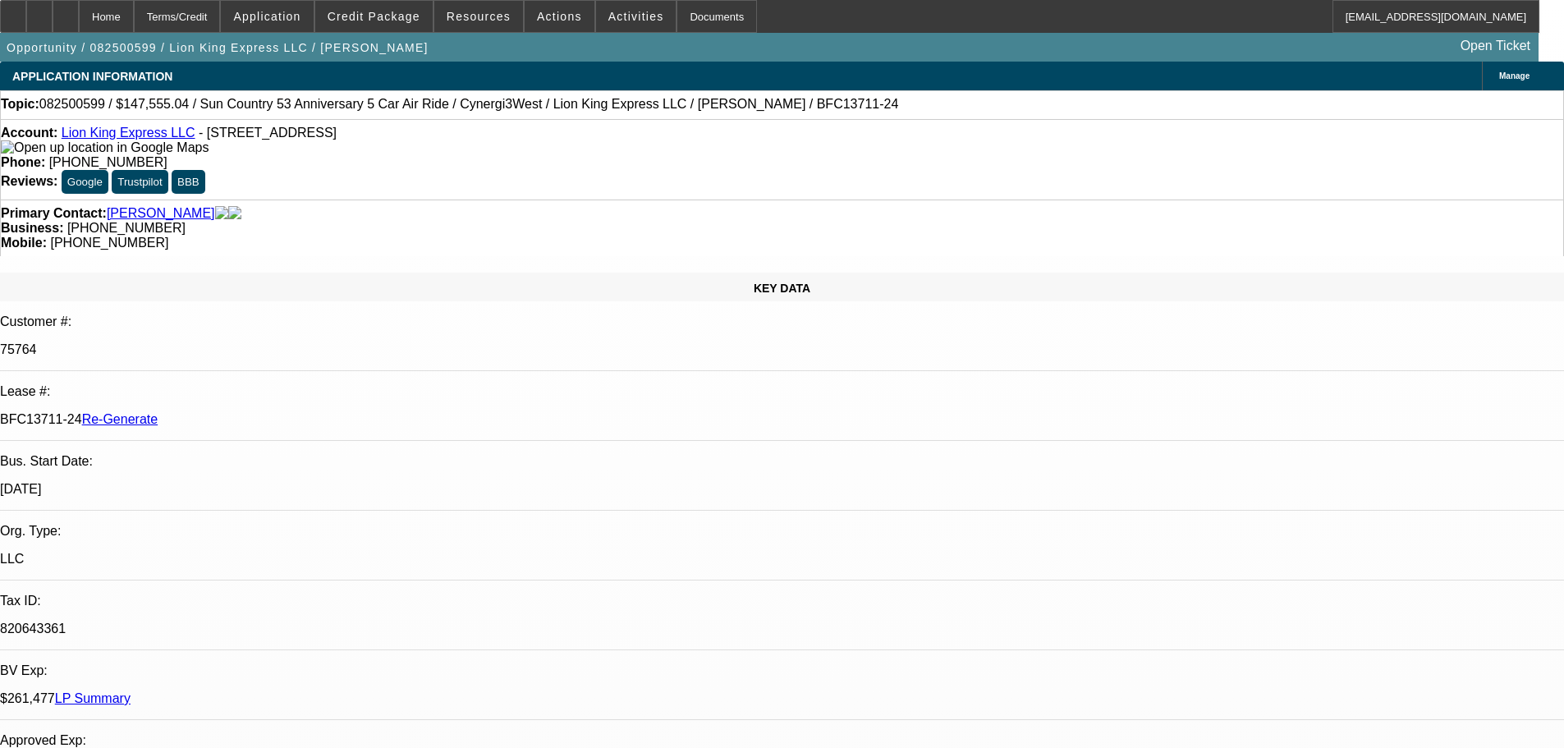
click at [768, 43] on div "Opportunity / 082500599 / Lion King Express LLC / Kostenko, George Open Ticket" at bounding box center [769, 47] width 1538 height 29
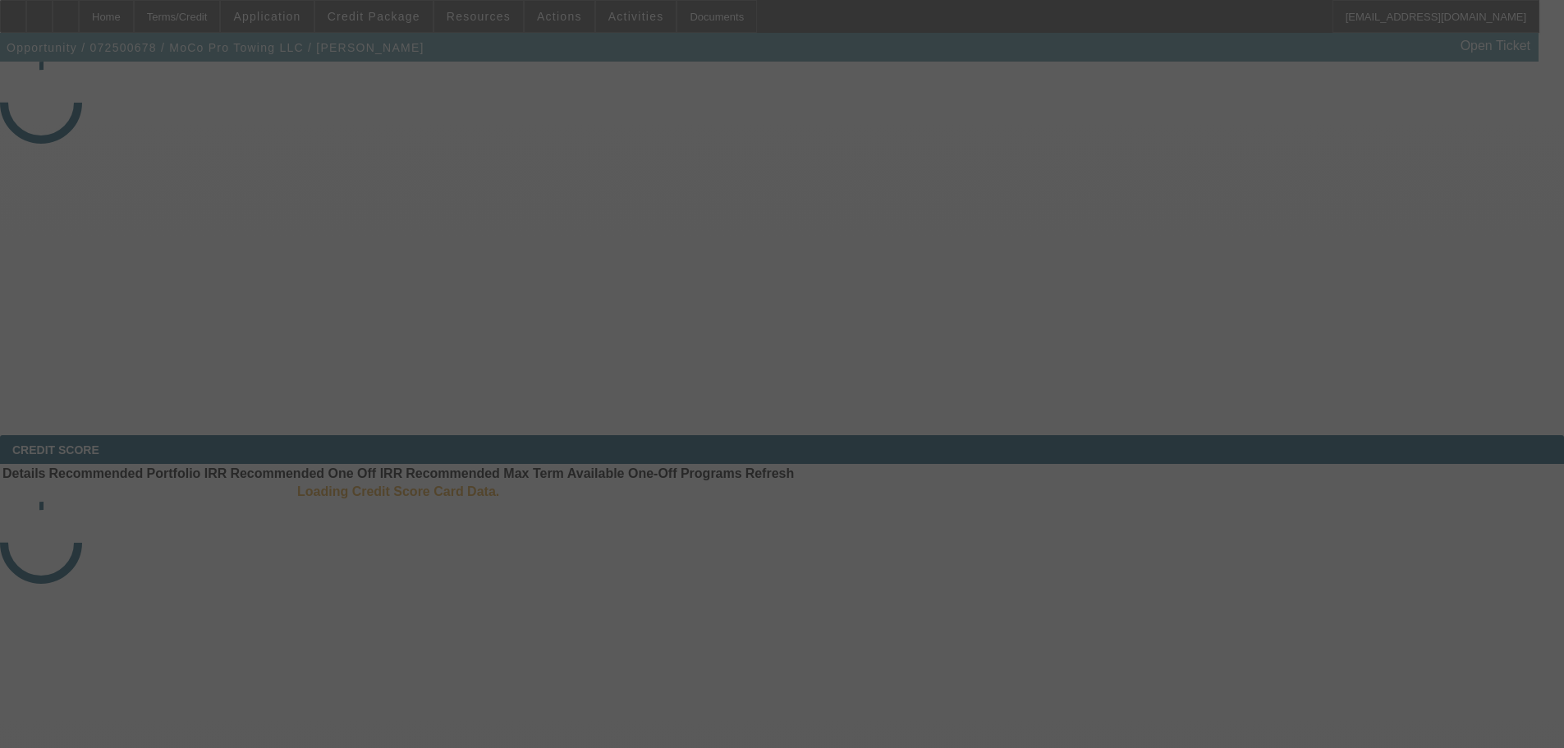
select select "3"
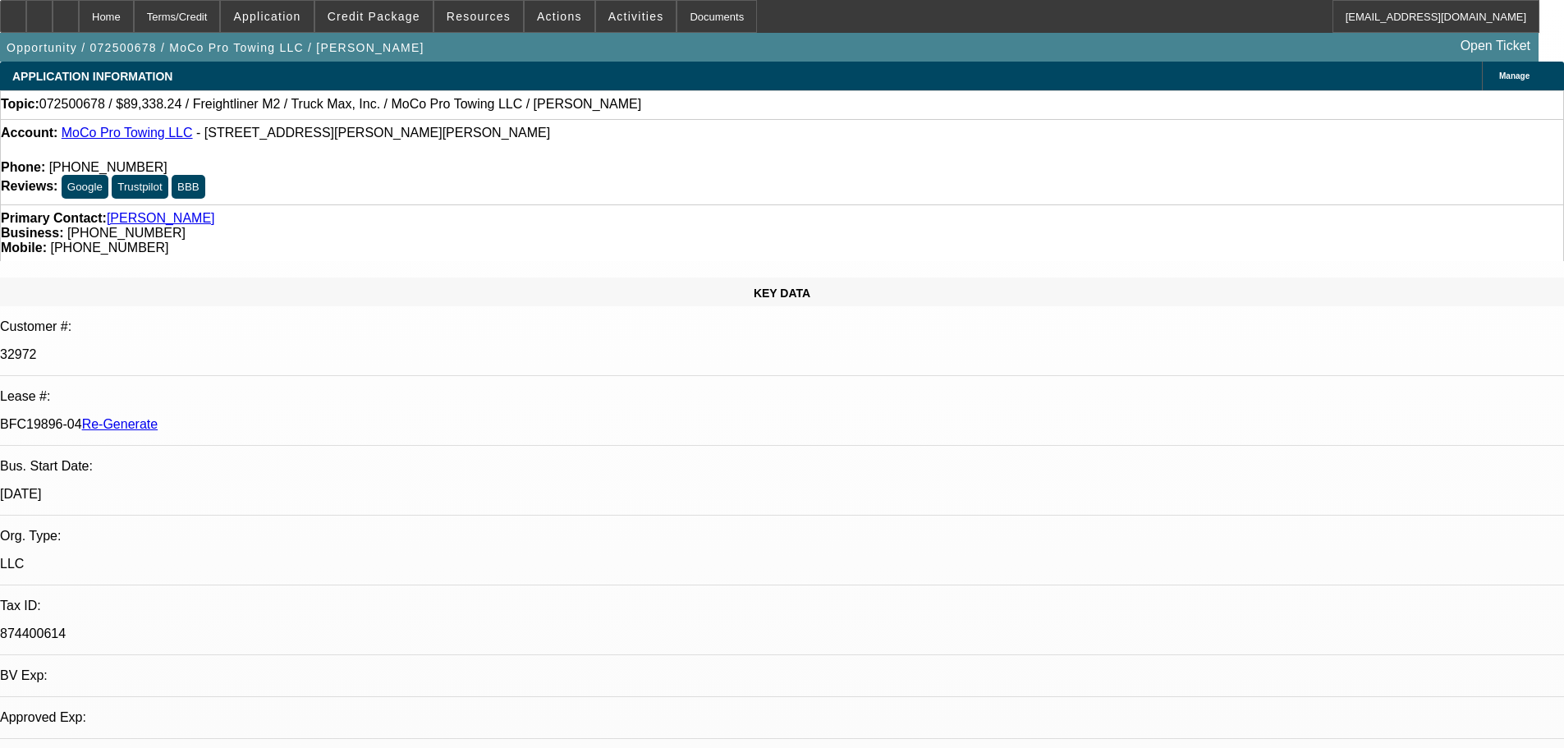
select select "0"
select select "6"
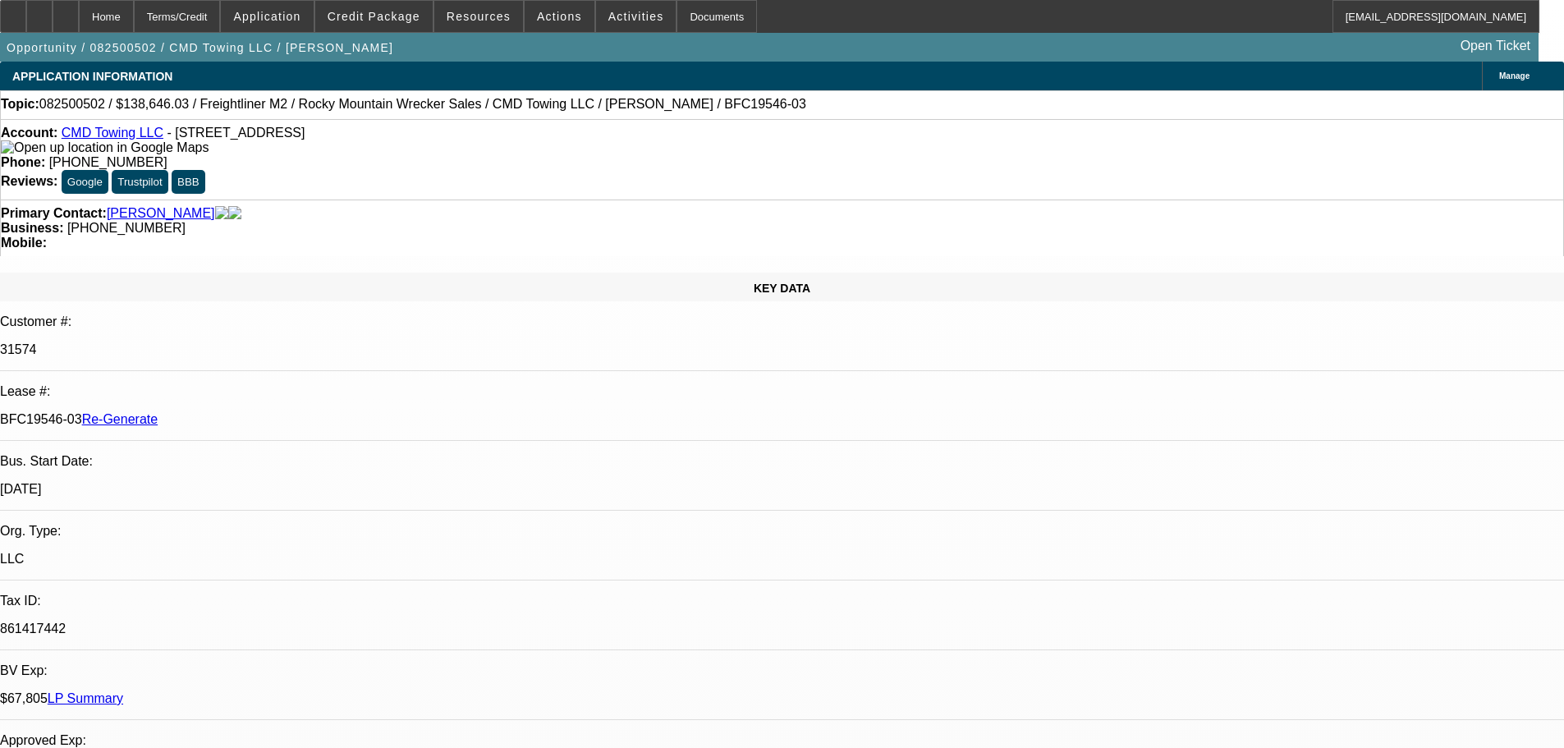
select select "4"
select select "0"
select select "6"
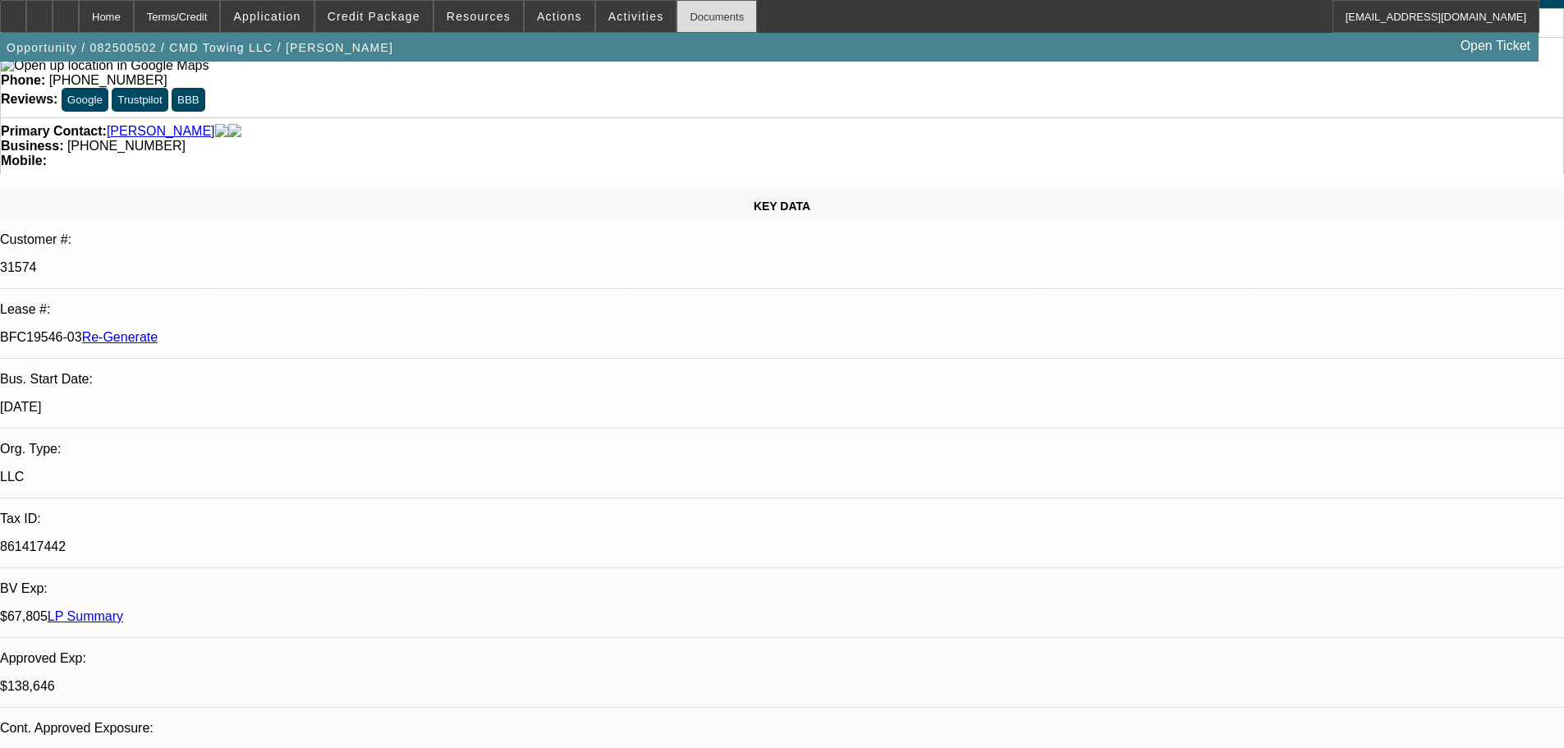
scroll to position [82, 0]
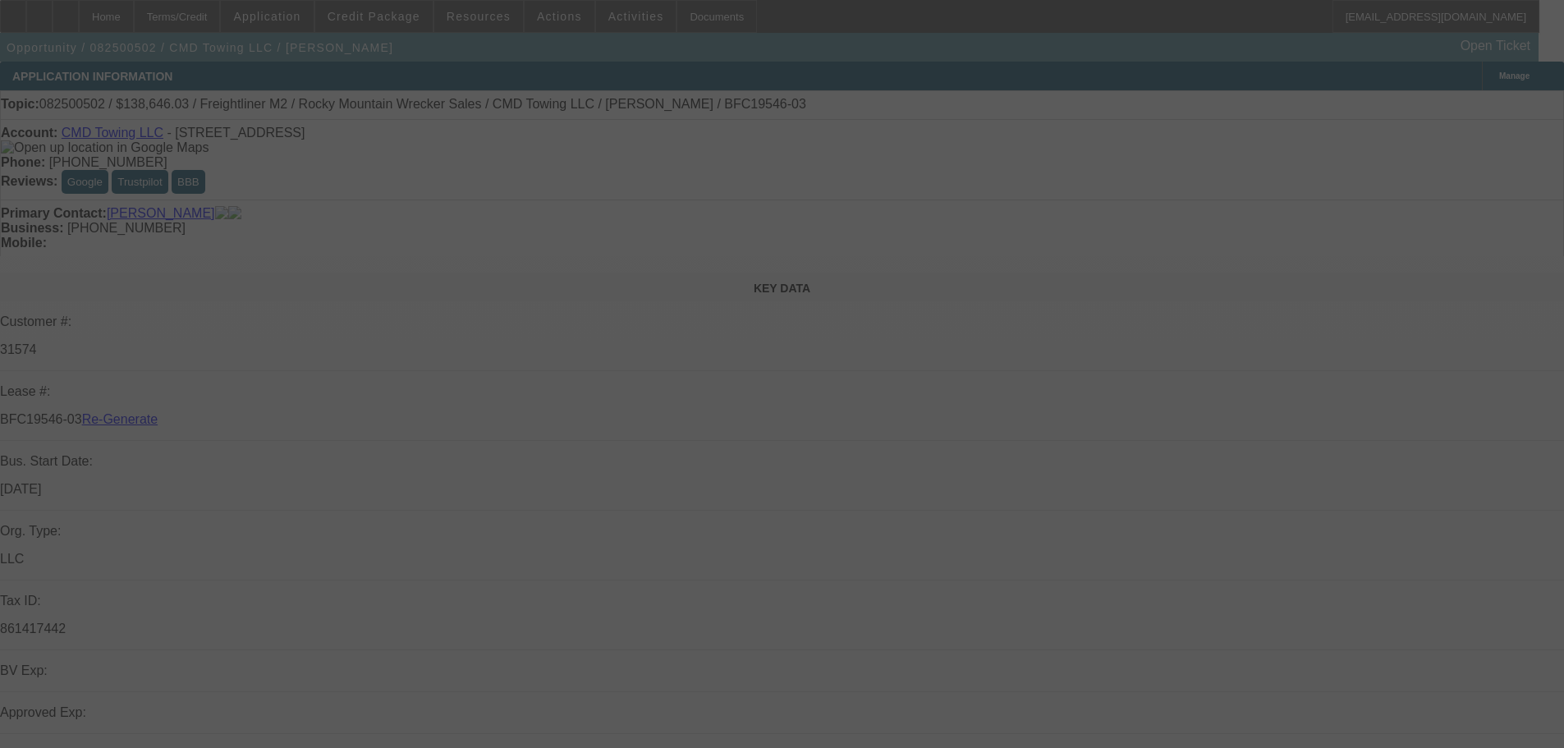
select select "4"
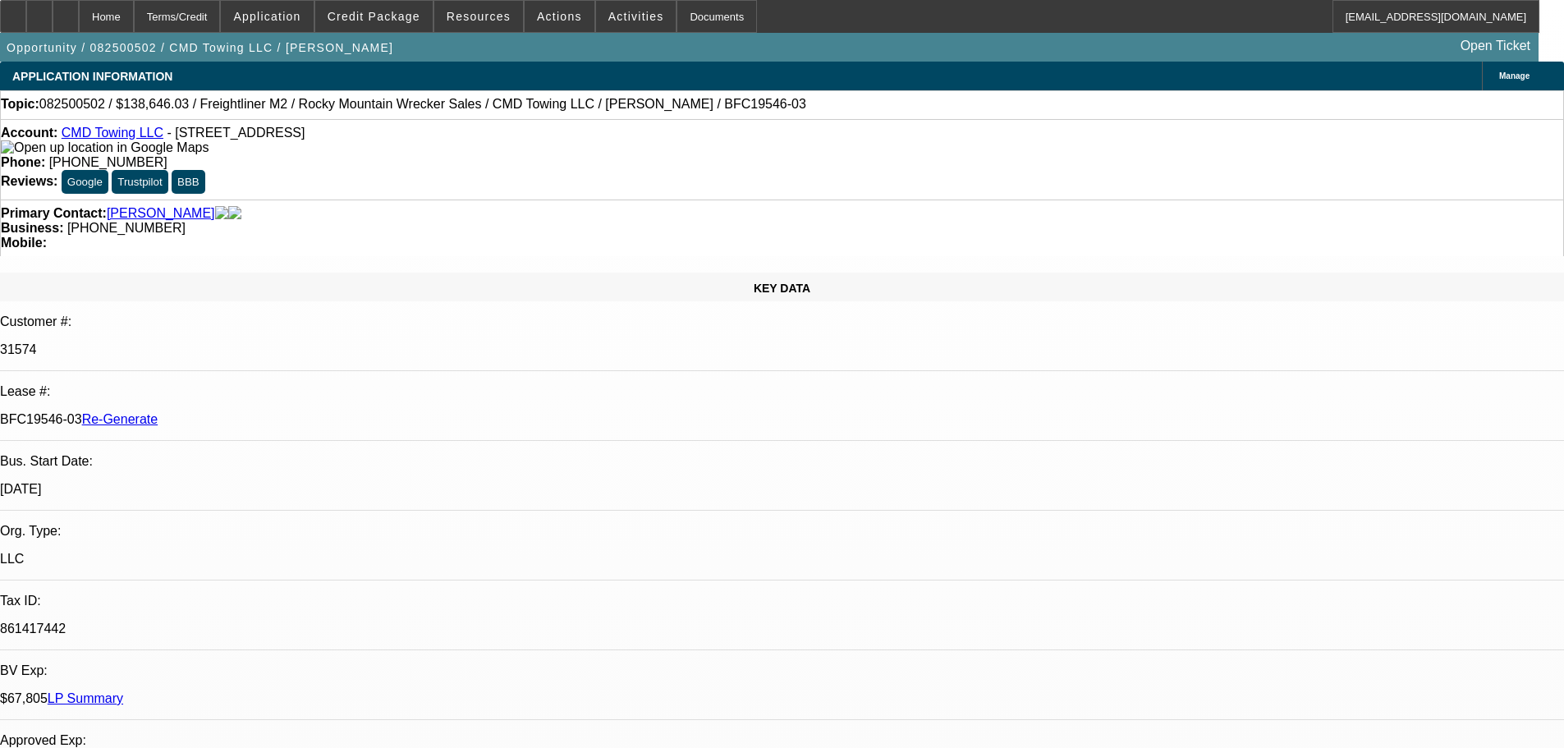
select select "0"
select select "6"
click at [676, 12] on div "Documents" at bounding box center [716, 16] width 80 height 33
